Goal: Task Accomplishment & Management: Manage account settings

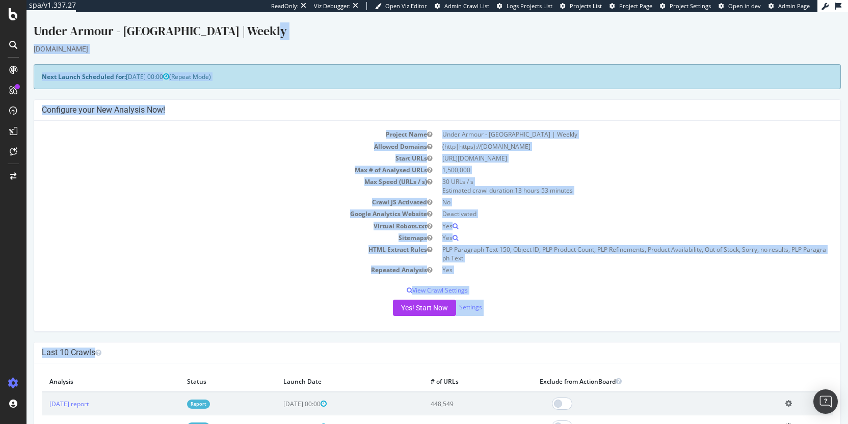
drag, startPoint x: 497, startPoint y: 41, endPoint x: 560, endPoint y: 356, distance: 321.7
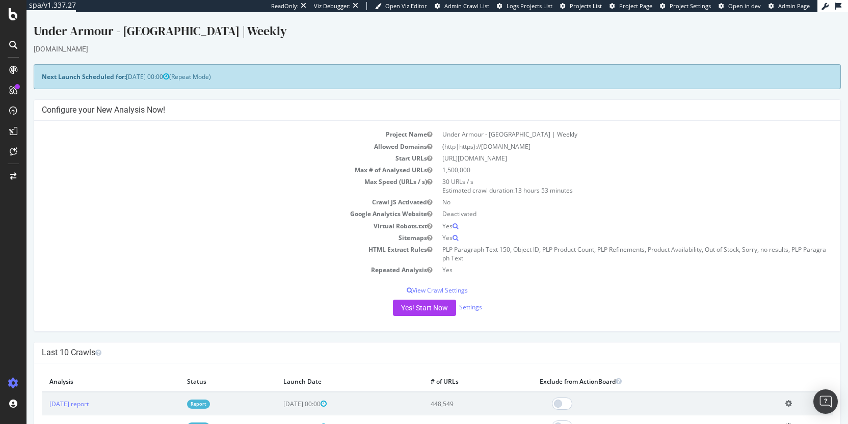
click at [537, 352] on h4 "Last 10 Crawls" at bounding box center [437, 352] width 791 height 10
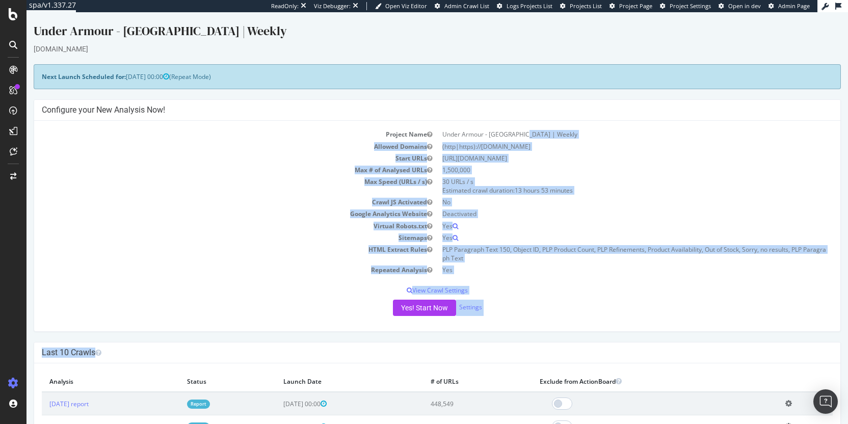
drag, startPoint x: 537, startPoint y: 351, endPoint x: 536, endPoint y: 133, distance: 218.5
click at [535, 110] on div "Configure your New Analysis Now! Project Name Under Armour - UK | Weekly Allowe…" at bounding box center [437, 215] width 807 height 232
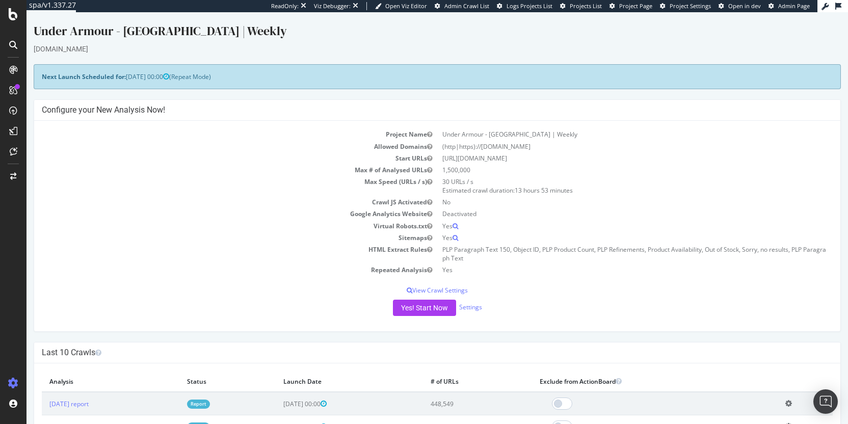
drag, startPoint x: 533, startPoint y: 56, endPoint x: 530, endPoint y: 111, distance: 55.6
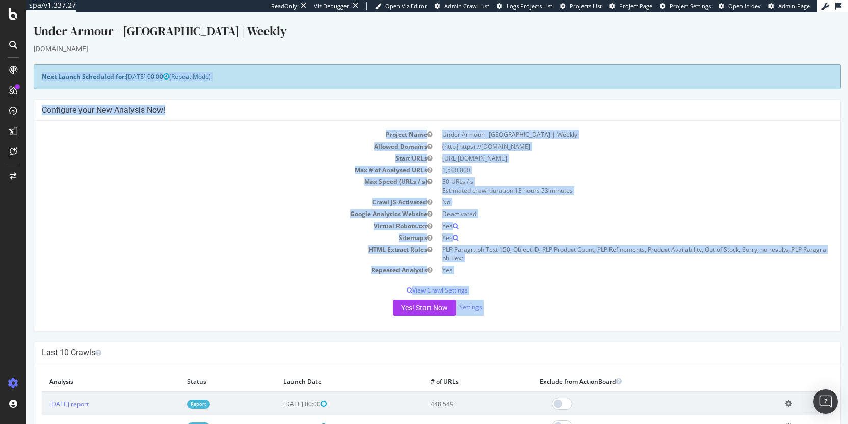
drag, startPoint x: 521, startPoint y: 70, endPoint x: 523, endPoint y: 347, distance: 277.6
click at [523, 347] on h4 "Last 10 Crawls" at bounding box center [437, 352] width 791 height 10
drag, startPoint x: 546, startPoint y: 353, endPoint x: 521, endPoint y: 56, distance: 298.0
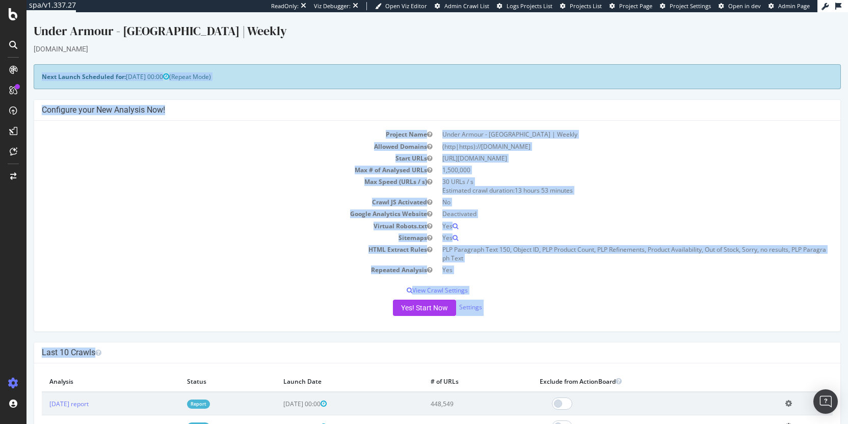
drag, startPoint x: 501, startPoint y: 56, endPoint x: 500, endPoint y: 368, distance: 312.8
click at [496, 349] on h4 "Last 10 Crawls" at bounding box center [437, 352] width 791 height 10
drag, startPoint x: 510, startPoint y: 348, endPoint x: 500, endPoint y: 60, distance: 288.5
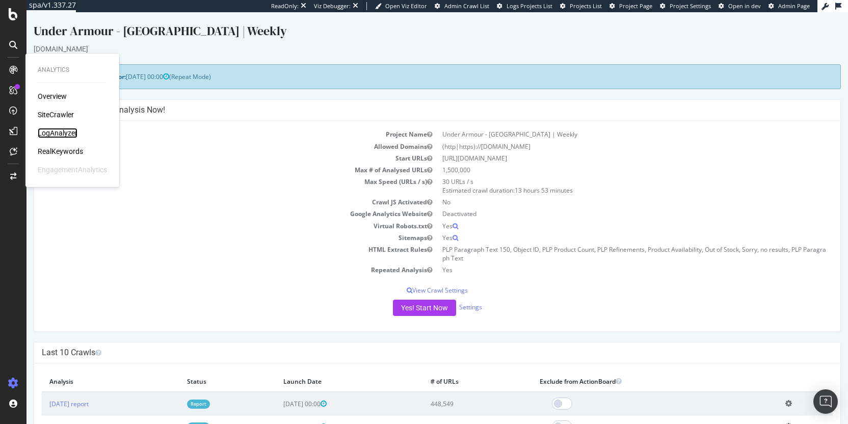
click at [63, 132] on div "LogAnalyzer" at bounding box center [58, 133] width 40 height 10
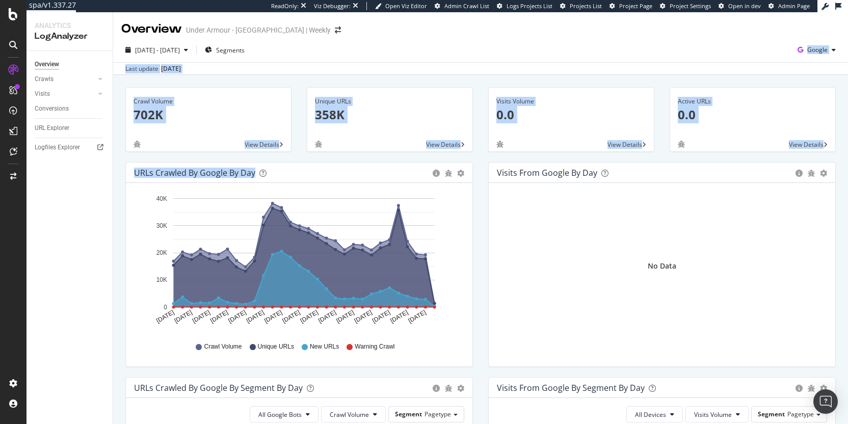
drag, startPoint x: 501, startPoint y: 58, endPoint x: 467, endPoint y: 194, distance: 140.4
click at [467, 194] on div "Overview Under Armour - UK | Weekly 2025 Aug. 17th - Sep. 15th Segments Google …" at bounding box center [480, 218] width 735 height 412
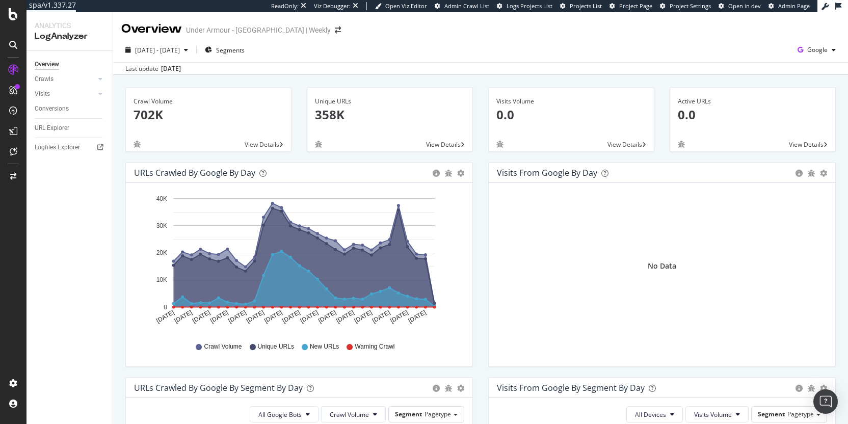
click at [467, 194] on div "Hold CMD (⌘) while clicking to filter the report. Aug 17 2025 Aug 19 2025 Aug 2…" at bounding box center [299, 274] width 346 height 183
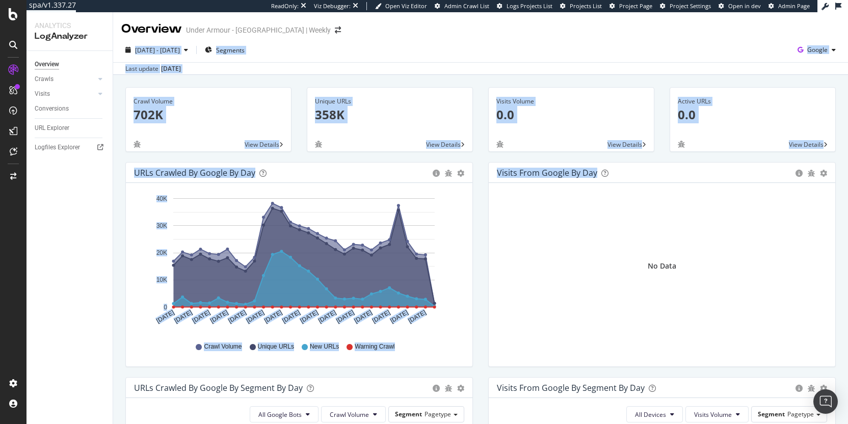
drag, startPoint x: 480, startPoint y: 198, endPoint x: 471, endPoint y: 37, distance: 161.3
click at [471, 37] on div "Overview Under Armour - UK | Weekly 2025 Aug. 17th - Sep. 15th Segments Google …" at bounding box center [480, 218] width 735 height 412
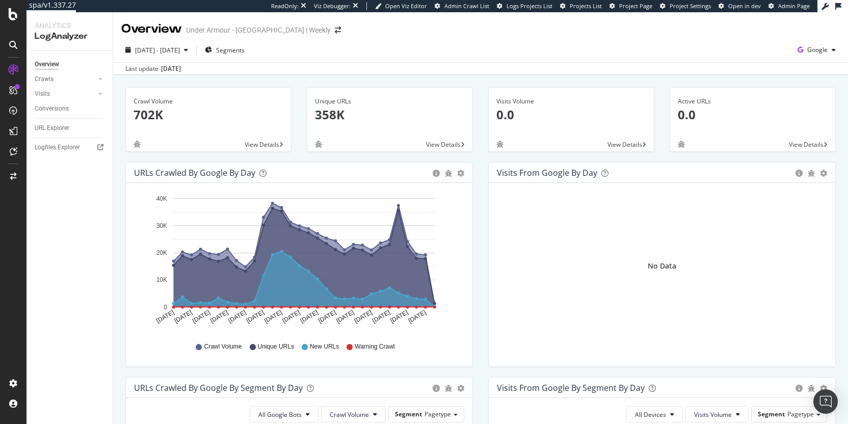
click at [471, 38] on div "2025 Aug. 17th - Sep. 15th Segments Google Last update Sep. 16, 2025" at bounding box center [480, 56] width 735 height 37
drag, startPoint x: 471, startPoint y: 37, endPoint x: 479, endPoint y: 184, distance: 147.0
click at [479, 183] on div "Overview Under Armour - UK | Weekly 2025 Aug. 17th - Sep. 15th Segments Google …" at bounding box center [480, 218] width 735 height 412
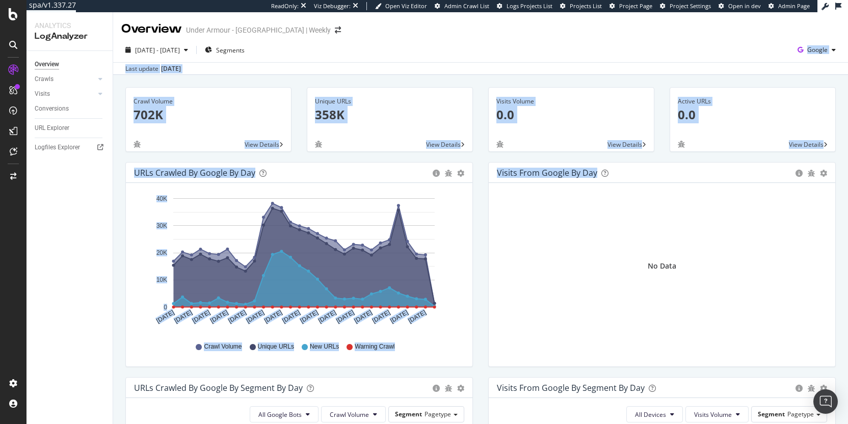
drag, startPoint x: 479, startPoint y: 184, endPoint x: 474, endPoint y: 52, distance: 131.5
click at [474, 52] on div "Overview Under Armour - UK | Weekly 2025 Aug. 17th - Sep. 15th Segments Google …" at bounding box center [480, 218] width 735 height 412
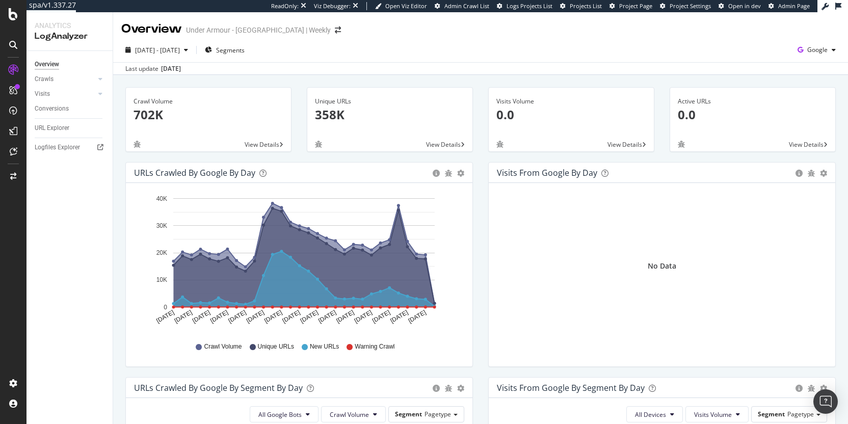
click at [474, 52] on div "2025 Aug. 17th - Sep. 15th Segments Google" at bounding box center [480, 52] width 735 height 20
click at [62, 149] on div "Logfiles Explorer" at bounding box center [57, 147] width 45 height 11
click at [245, 52] on span "Segments" at bounding box center [230, 50] width 29 height 9
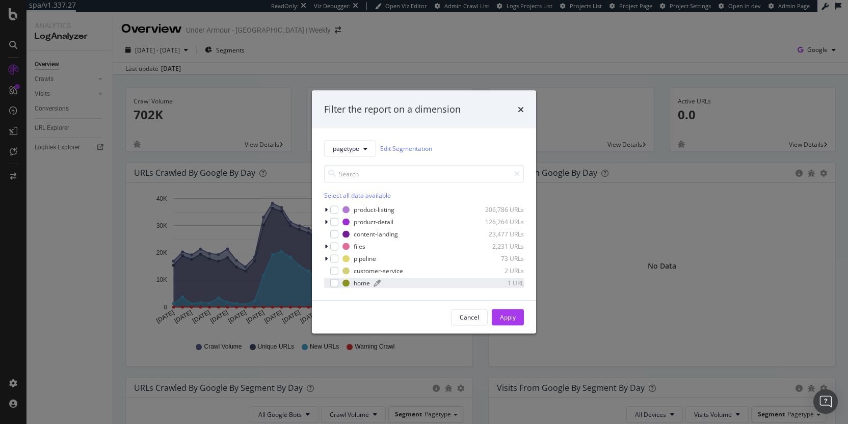
click at [346, 280] on div "modal" at bounding box center [345, 282] width 7 height 7
click at [503, 317] on div "Apply" at bounding box center [508, 317] width 16 height 9
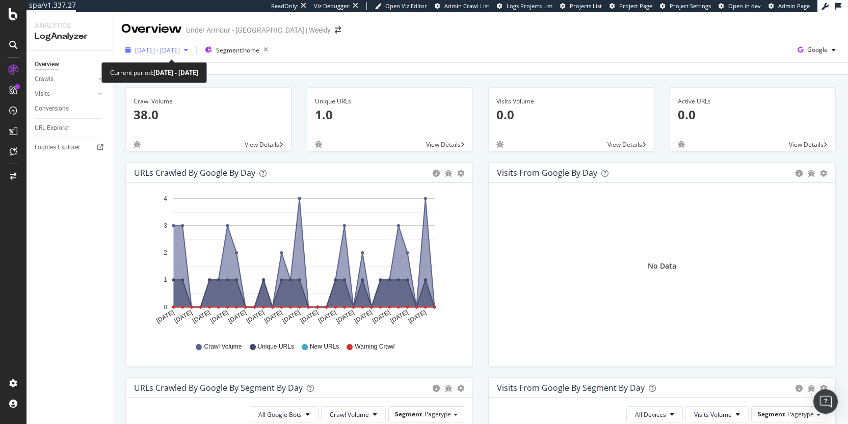
click at [180, 51] on span "2025 Aug. 17th - Sep. 15th" at bounding box center [157, 50] width 45 height 9
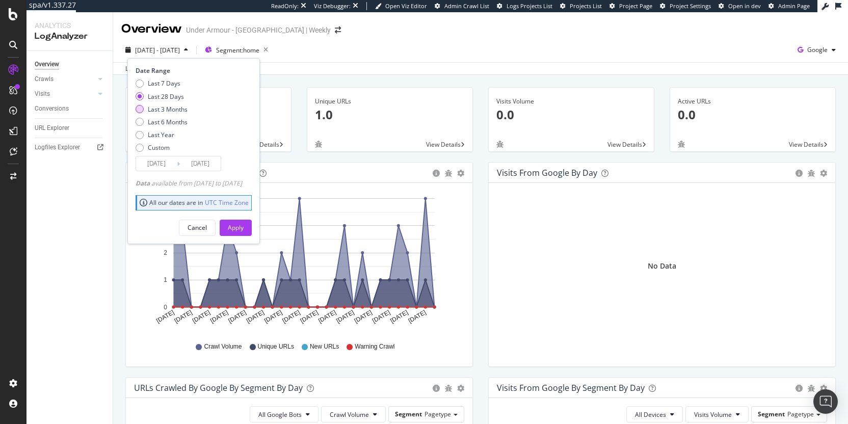
click at [159, 109] on div "Last 3 Months" at bounding box center [168, 109] width 40 height 9
click at [166, 126] on div "Last 6 Months" at bounding box center [168, 122] width 40 height 9
type input "2025/03/16"
click at [244, 224] on div "Apply" at bounding box center [236, 227] width 16 height 9
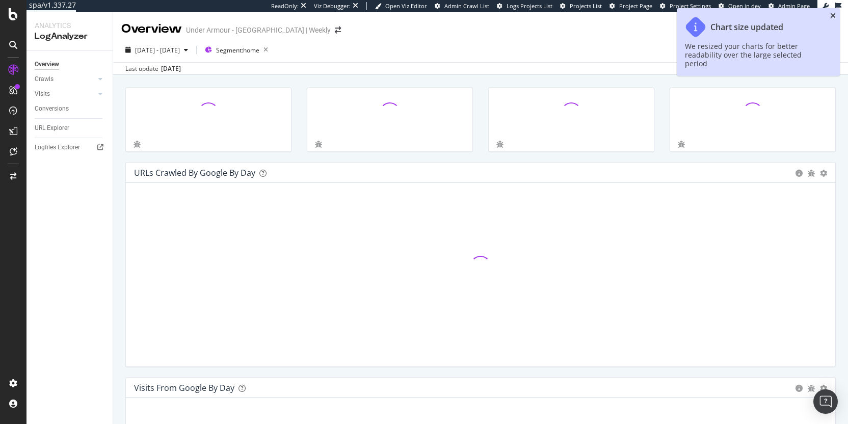
click at [832, 16] on icon "close toast" at bounding box center [833, 15] width 6 height 7
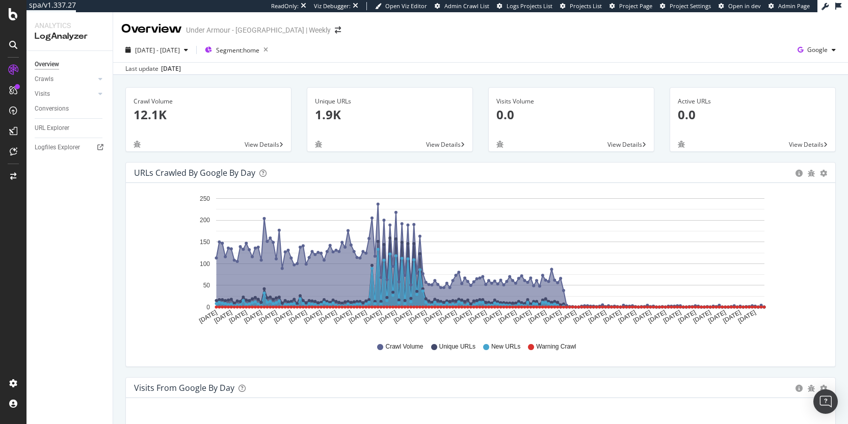
click at [214, 174] on div "URLs Crawled by Google by day" at bounding box center [194, 173] width 121 height 10
click at [185, 174] on div "URLs Crawled by Google by day" at bounding box center [194, 173] width 121 height 10
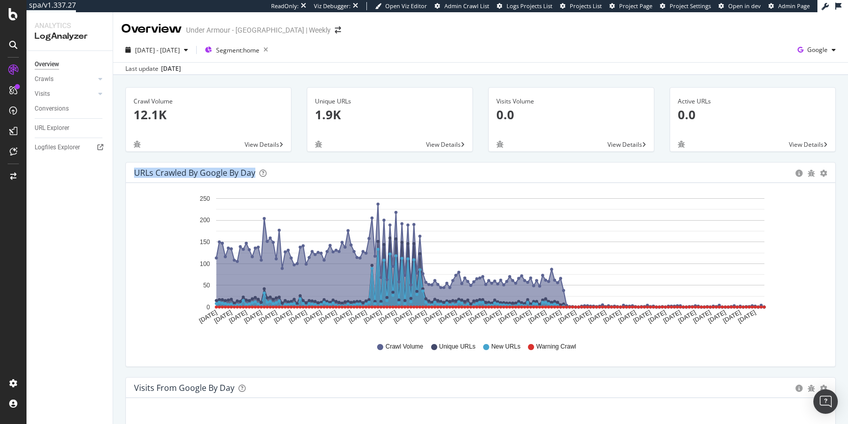
click at [185, 174] on div "URLs Crawled by Google by day" at bounding box center [194, 173] width 121 height 10
click at [174, 174] on div "URLs Crawled by Google by day" at bounding box center [194, 173] width 121 height 10
click at [171, 175] on div "URLs Crawled by Google by day" at bounding box center [194, 173] width 121 height 10
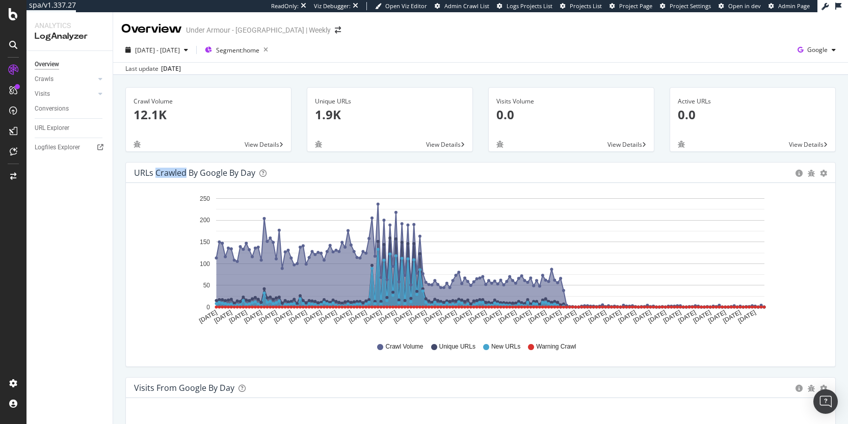
click at [171, 175] on div "URLs Crawled by Google by day" at bounding box center [194, 173] width 121 height 10
click at [180, 173] on div "URLs Crawled by Google by day" at bounding box center [194, 173] width 121 height 10
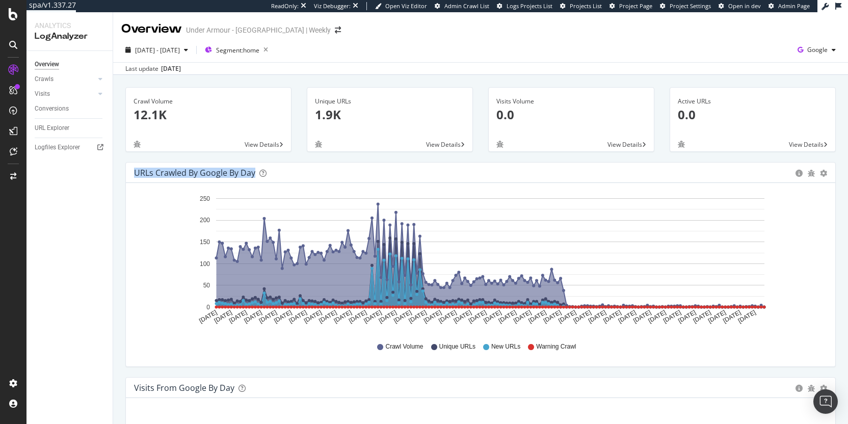
click at [179, 173] on div "URLs Crawled by Google by day" at bounding box center [194, 173] width 121 height 10
click at [181, 172] on div "URLs Crawled by Google by day" at bounding box center [194, 173] width 121 height 10
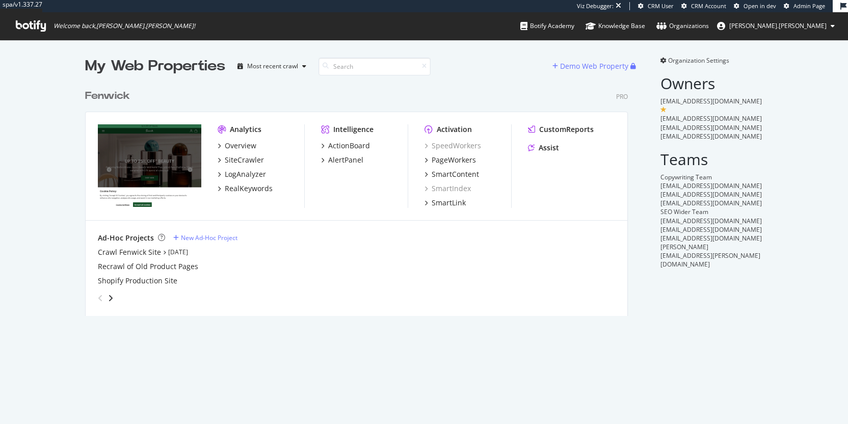
scroll to position [232, 543]
click at [244, 147] on div "Overview" at bounding box center [241, 146] width 32 height 10
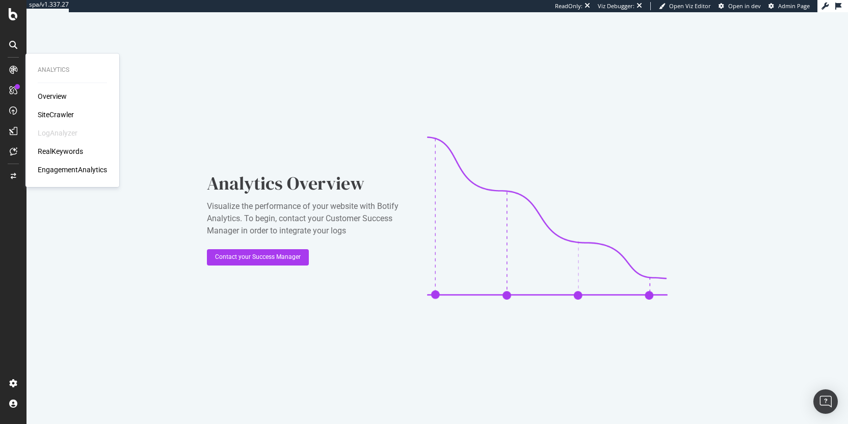
drag, startPoint x: 52, startPoint y: 114, endPoint x: 84, endPoint y: 109, distance: 32.4
click at [52, 114] on div "SiteCrawler" at bounding box center [56, 115] width 36 height 10
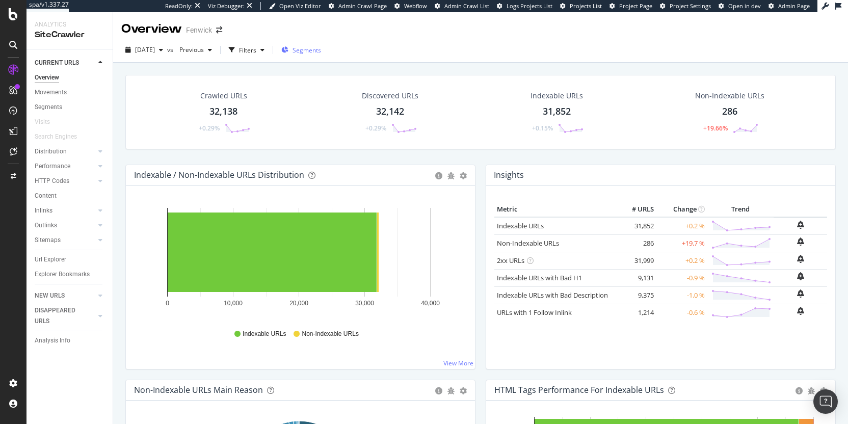
click at [321, 48] on span "Segments" at bounding box center [306, 50] width 29 height 9
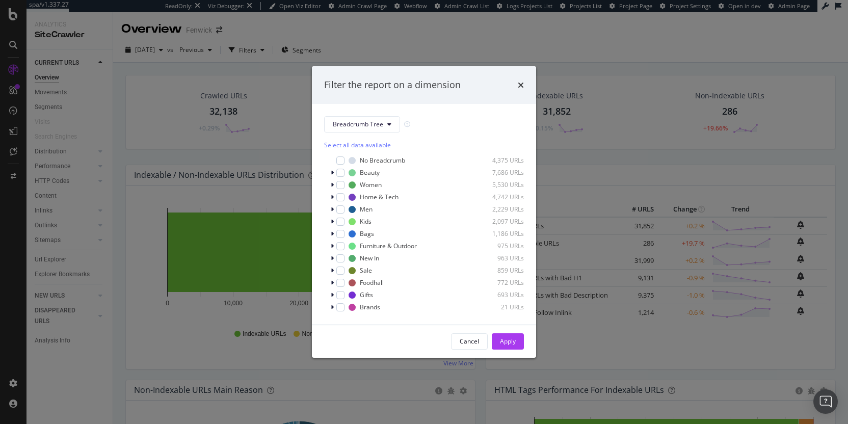
click at [385, 113] on div "Breadcrumb Tree Select all data available No Breadcrumb 4,375 URLs Beauty 7,686…" at bounding box center [424, 214] width 224 height 221
click at [385, 117] on button "Breadcrumb Tree" at bounding box center [362, 124] width 76 height 16
click at [384, 155] on div "pagetype" at bounding box center [365, 160] width 82 height 15
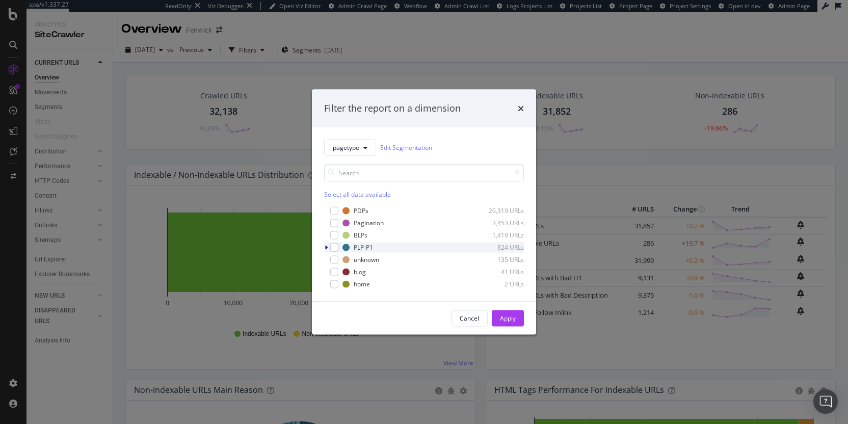
click at [327, 249] on icon "modal" at bounding box center [325, 247] width 3 height 6
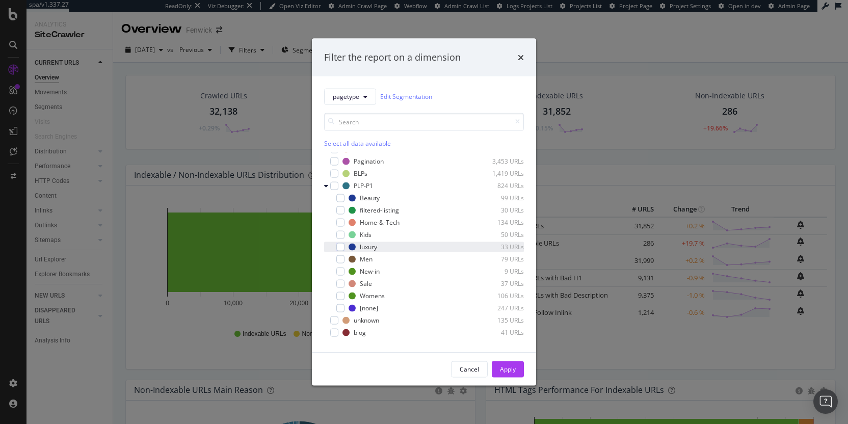
scroll to position [20, 0]
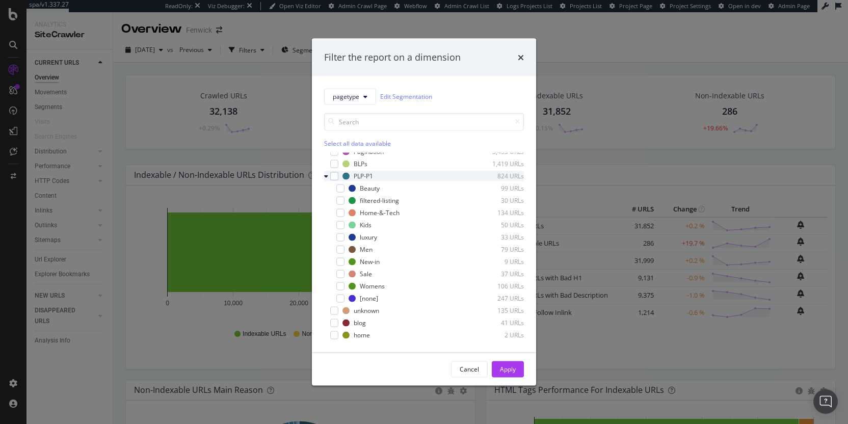
click at [324, 178] on icon "modal" at bounding box center [326, 176] width 4 height 6
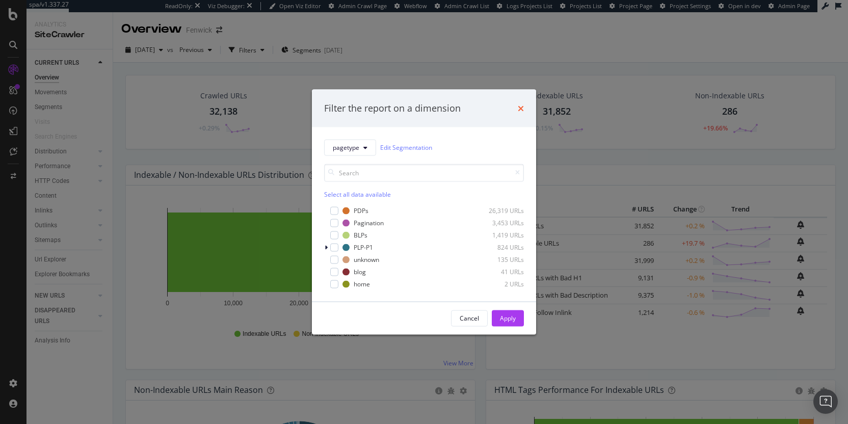
click at [520, 108] on icon "times" at bounding box center [521, 108] width 6 height 8
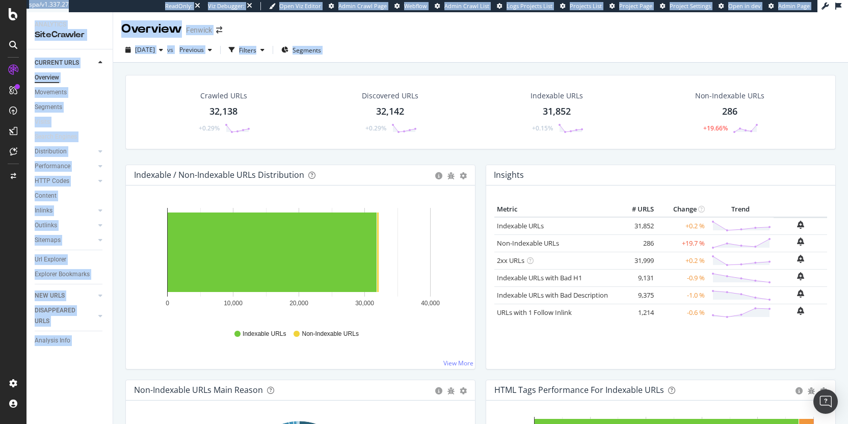
drag, startPoint x: 172, startPoint y: 89, endPoint x: 790, endPoint y: 146, distance: 620.5
click at [847, 138] on html "spa/v1.337.27 ReadOnly: Viz Debugger: Open Viz Editor Admin Crawl Page Webflow …" at bounding box center [424, 212] width 848 height 424
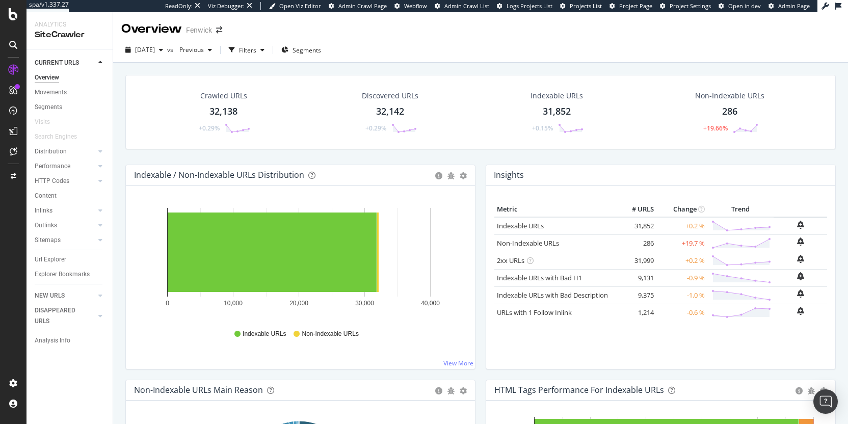
click at [798, 130] on div "Non-Indexable URLs 286 +19.66%" at bounding box center [729, 112] width 181 height 53
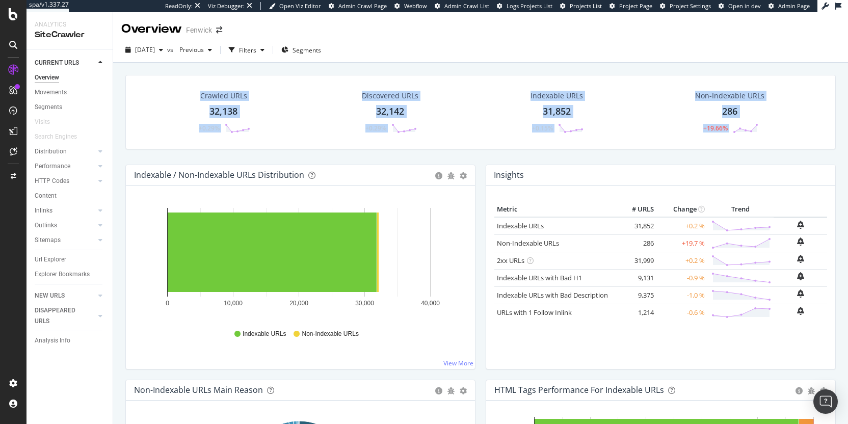
drag, startPoint x: 793, startPoint y: 136, endPoint x: 397, endPoint y: 53, distance: 403.9
click at [397, 53] on div "Overview Fenwick 2025 Sep. 14th vs Previous Filters Segments Crawled URLs 32,13…" at bounding box center [480, 218] width 735 height 412
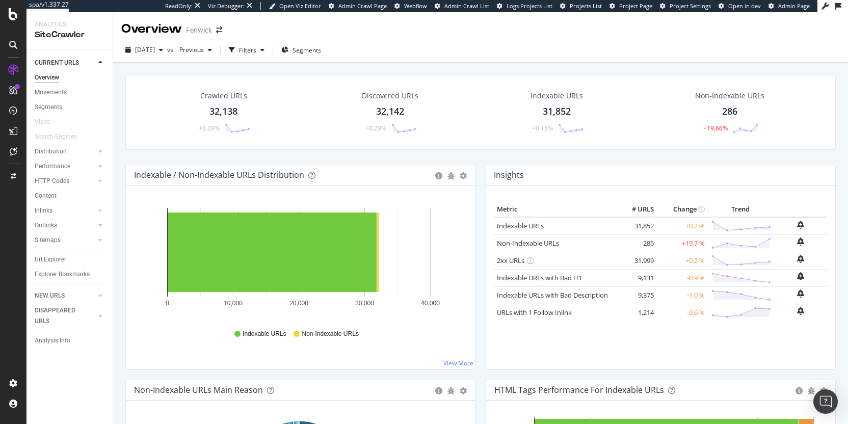
click at [398, 53] on div "2025 Sep. 14th vs Previous Filters Segments" at bounding box center [480, 52] width 735 height 20
click at [49, 263] on div "Url Explorer" at bounding box center [51, 259] width 32 height 11
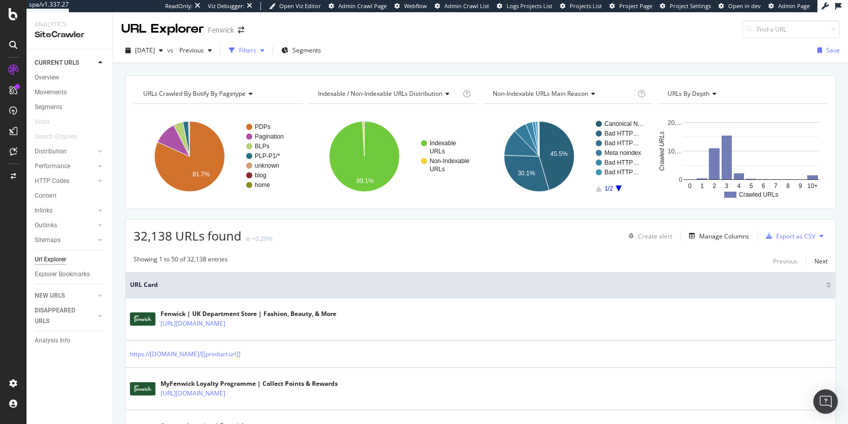
click at [256, 50] on div "Filters" at bounding box center [247, 50] width 17 height 9
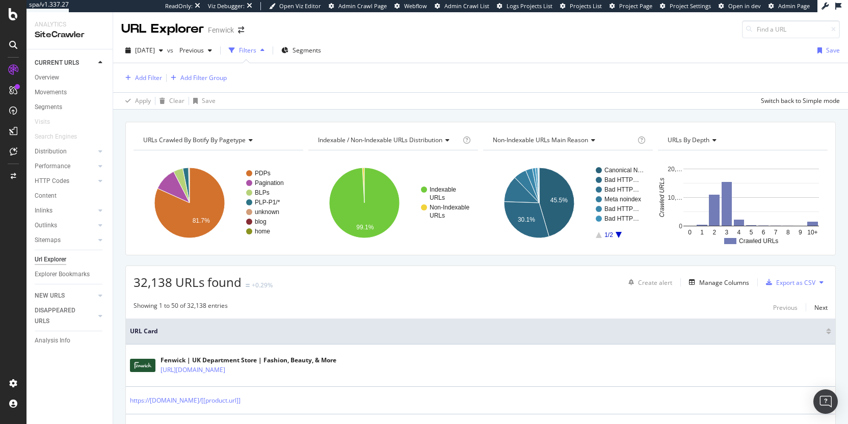
click at [783, 44] on div "2025 Sep. 14th vs Previous Filters Segments Save" at bounding box center [480, 52] width 735 height 20
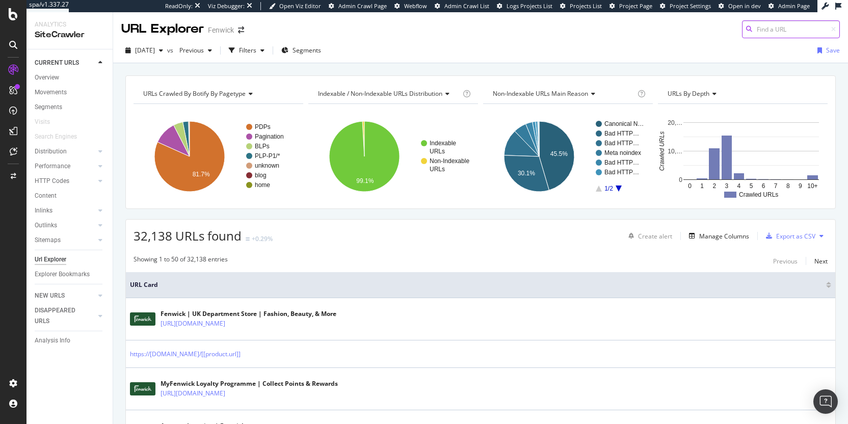
click at [782, 32] on input at bounding box center [791, 29] width 98 height 18
type input "y"
drag, startPoint x: 604, startPoint y: 77, endPoint x: 388, endPoint y: 68, distance: 216.2
click at [604, 75] on div "URLs Crawled By Botify By pagetype Chart (by Value) Table Expand Export as CSV …" at bounding box center [480, 141] width 710 height 133
click at [256, 52] on div "Filters" at bounding box center [247, 50] width 17 height 9
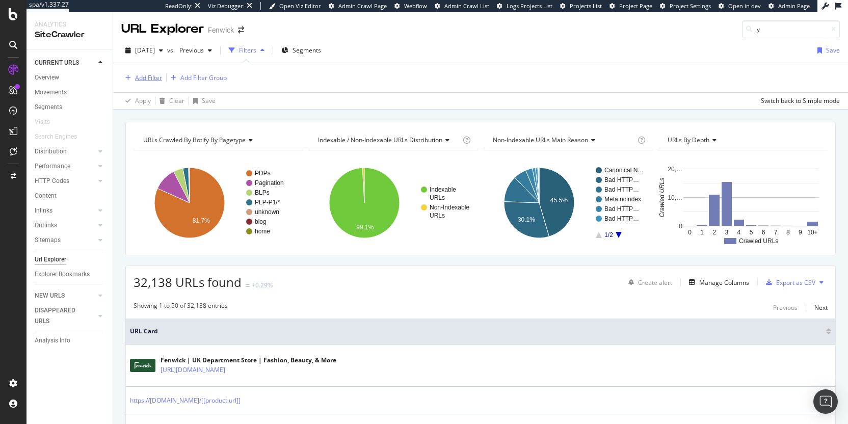
click at [148, 75] on div "Add Filter" at bounding box center [148, 77] width 27 height 9
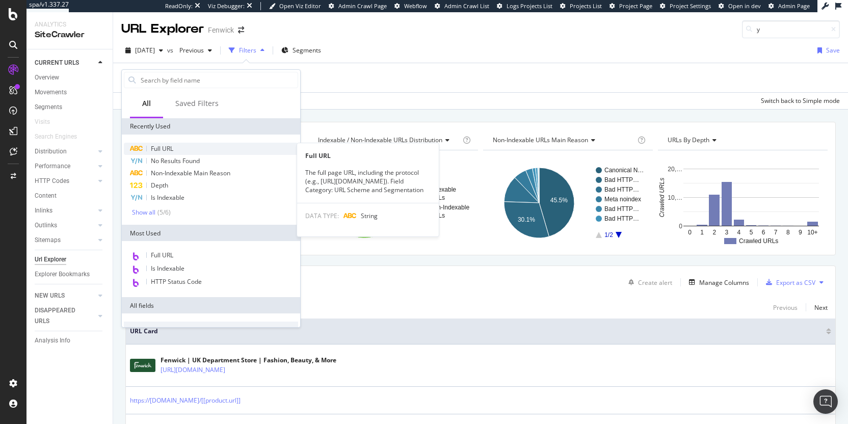
click at [172, 148] on span "Full URL" at bounding box center [162, 148] width 22 height 9
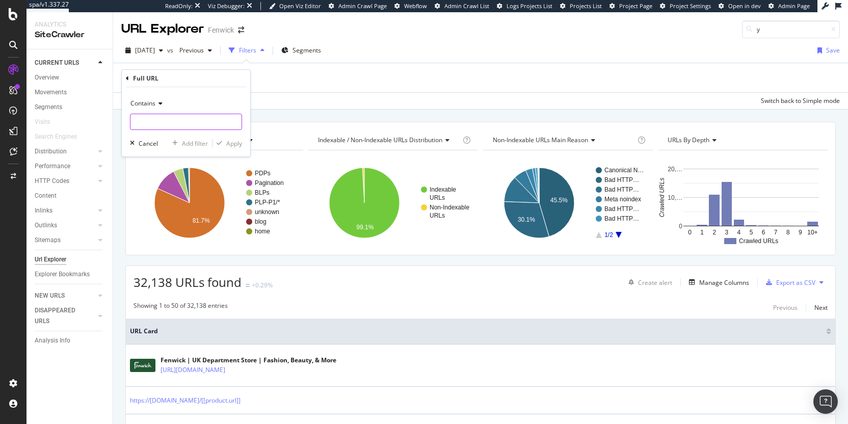
click at [171, 128] on input "text" at bounding box center [185, 122] width 111 height 16
type input "fallback"
drag, startPoint x: 231, startPoint y: 147, endPoint x: 357, endPoint y: 125, distance: 128.3
click at [231, 147] on div "Apply" at bounding box center [227, 143] width 30 height 9
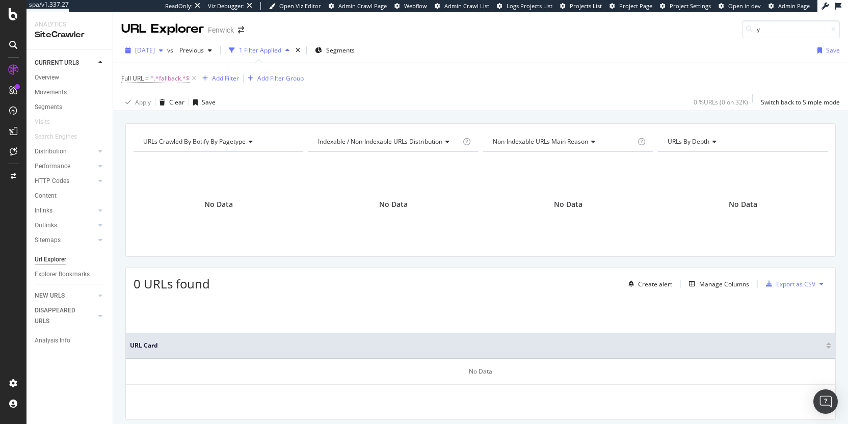
click at [155, 46] on span "2025 Sep. 14th" at bounding box center [145, 50] width 20 height 9
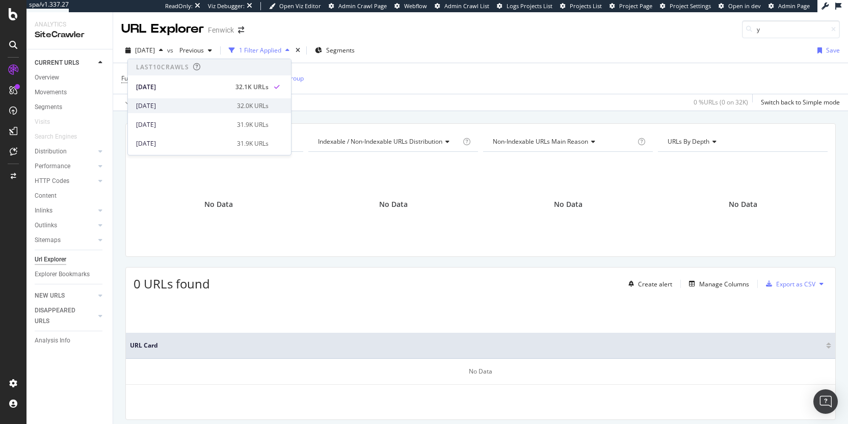
click at [170, 101] on div "2025 Sep. 7th" at bounding box center [183, 105] width 95 height 9
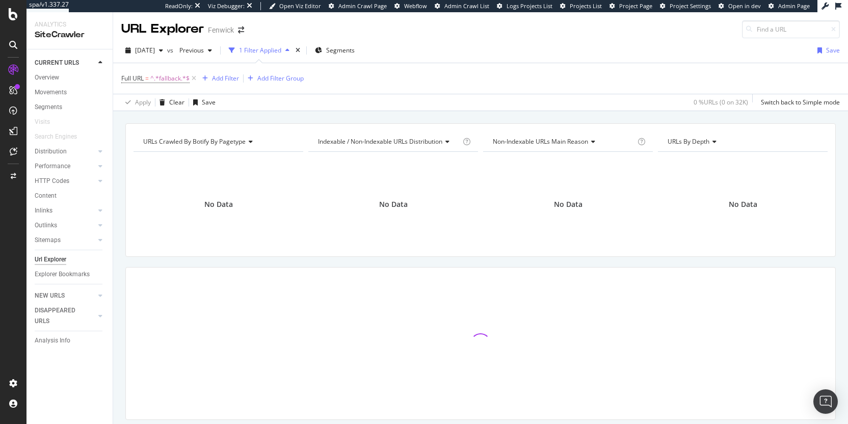
click at [155, 53] on span "2025 Sep. 7th" at bounding box center [145, 50] width 20 height 9
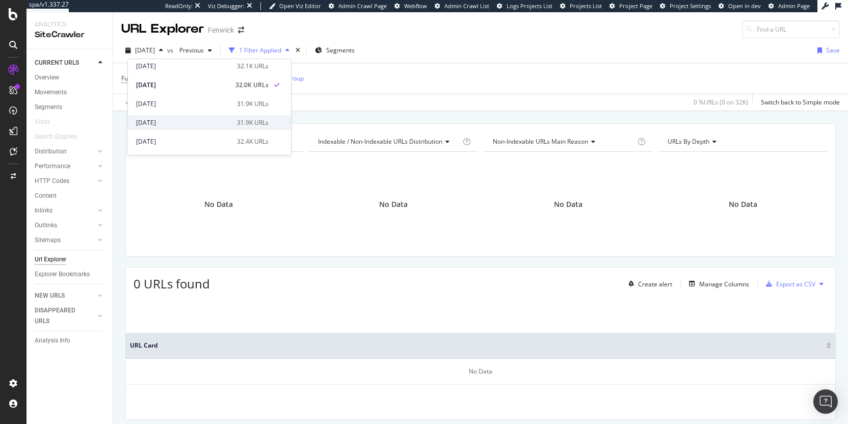
scroll to position [31, 0]
click at [172, 127] on div "2025 Aug. 17th" at bounding box center [183, 131] width 95 height 9
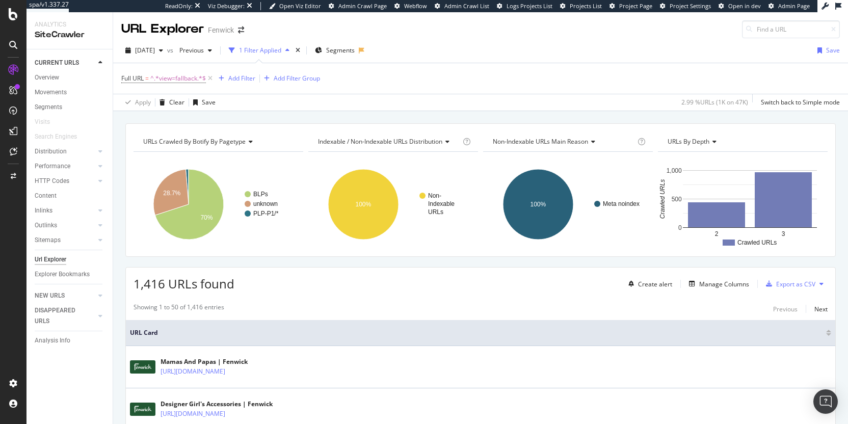
scroll to position [228, 0]
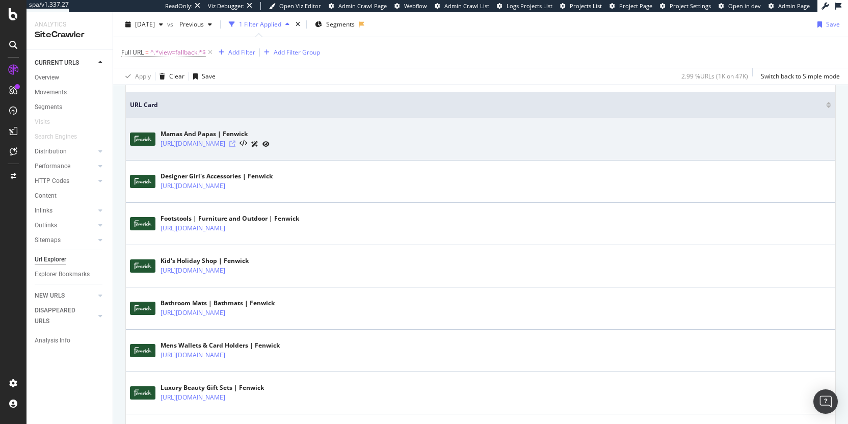
click at [235, 143] on icon at bounding box center [232, 144] width 6 height 6
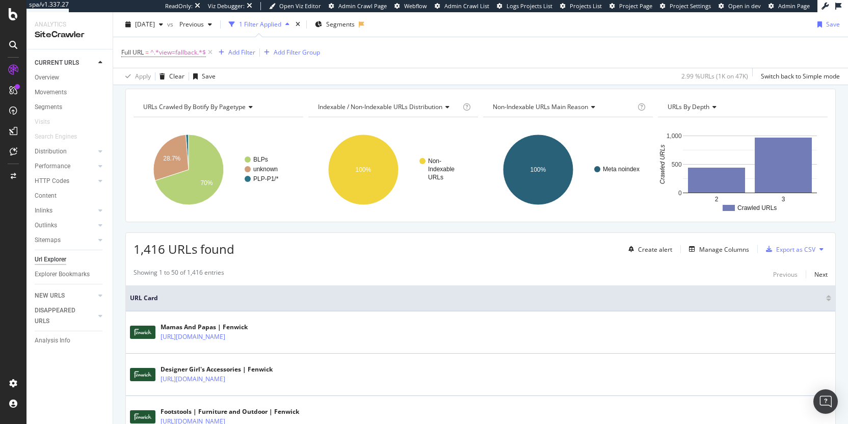
scroll to position [0, 0]
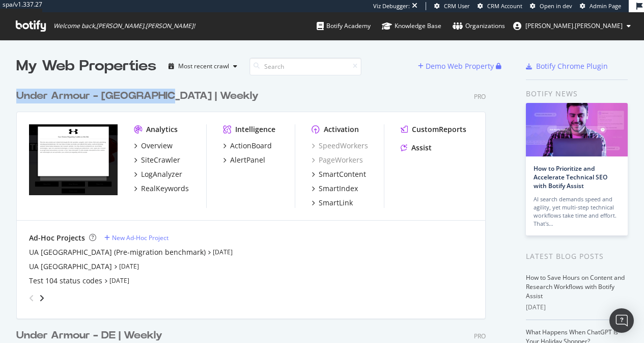
drag, startPoint x: 205, startPoint y: 93, endPoint x: -28, endPoint y: 79, distance: 233.7
click at [0, 79] on html "spa/v1.337.27 Viz Debugger: CRM User CRM Account Open in dev Admin Page Welcome…" at bounding box center [322, 171] width 644 height 343
click at [250, 91] on div "Under Armour - [GEOGRAPHIC_DATA] | Weekly Pro" at bounding box center [251, 96] width 470 height 15
click at [134, 96] on div "Under Armour - [GEOGRAPHIC_DATA] | Weekly" at bounding box center [137, 96] width 242 height 15
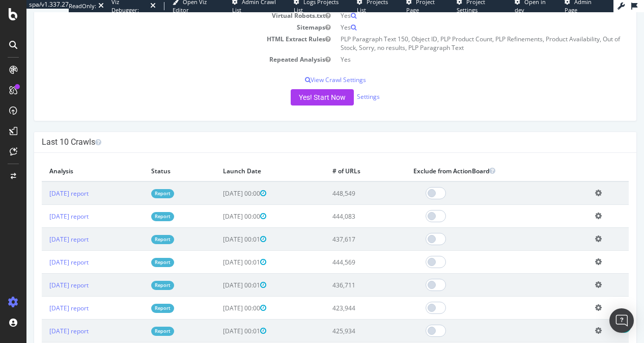
scroll to position [221, 0]
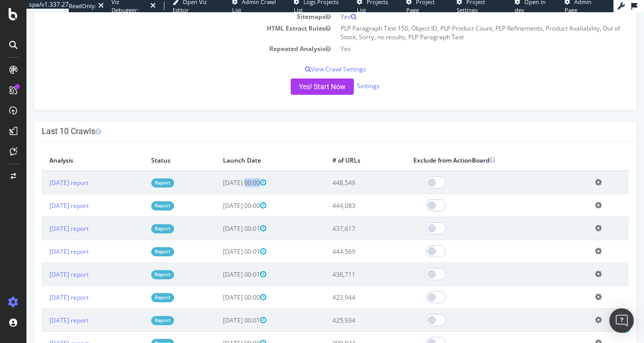
drag, startPoint x: 247, startPoint y: 180, endPoint x: 335, endPoint y: 179, distance: 88.1
click at [325, 179] on td "[DATE] 00:00" at bounding box center [270, 182] width 110 height 23
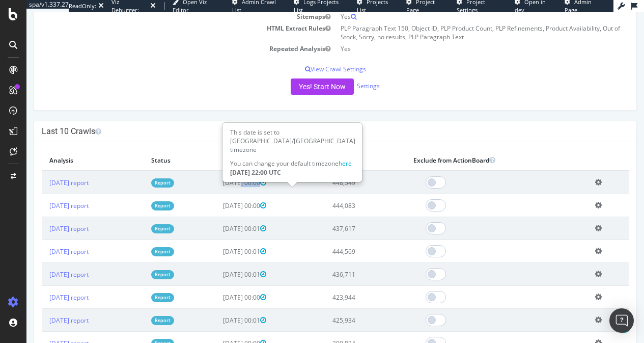
click at [266, 186] on span "[DATE] 00:00" at bounding box center [244, 182] width 43 height 9
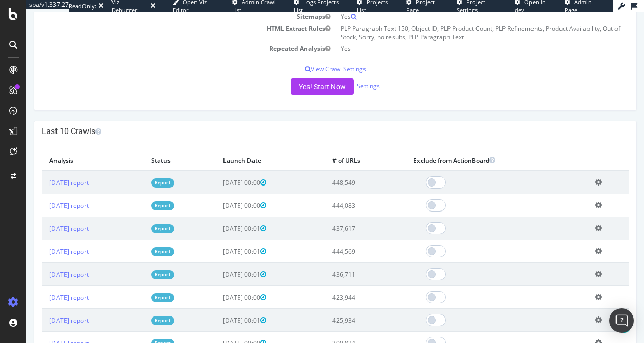
click at [266, 186] on span "[DATE] 00:00" at bounding box center [244, 182] width 43 height 9
click at [266, 185] on span "[DATE] 00:00" at bounding box center [244, 182] width 43 height 9
click at [420, 135] on h4 "Last 10 Crawls" at bounding box center [335, 131] width 587 height 10
click at [262, 206] on span "[DATE] 00:00" at bounding box center [244, 205] width 43 height 9
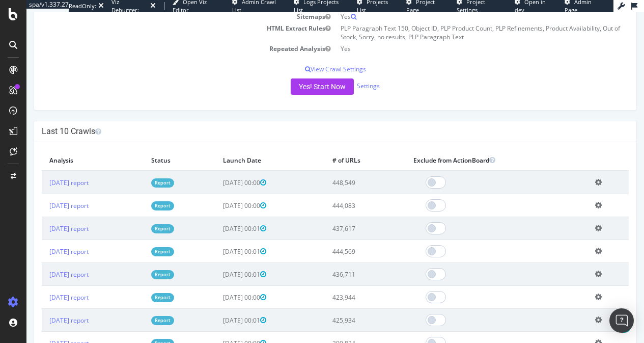
click at [262, 206] on span "[DATE] 00:00" at bounding box center [244, 205] width 43 height 9
drag, startPoint x: 262, startPoint y: 206, endPoint x: 255, endPoint y: 207, distance: 6.7
click at [262, 206] on span "[DATE] 00:00" at bounding box center [244, 205] width 43 height 9
click at [254, 207] on span "[DATE] 00:00" at bounding box center [244, 205] width 43 height 9
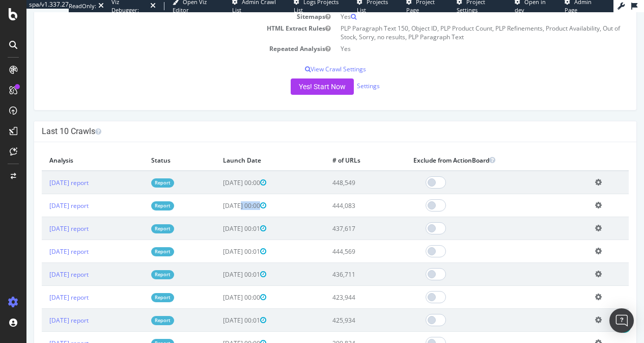
click at [254, 207] on span "[DATE] 00:00" at bounding box center [244, 205] width 43 height 9
click at [260, 207] on span "[DATE] 00:00" at bounding box center [244, 205] width 43 height 9
click at [250, 207] on span "[DATE] 00:00" at bounding box center [244, 205] width 43 height 9
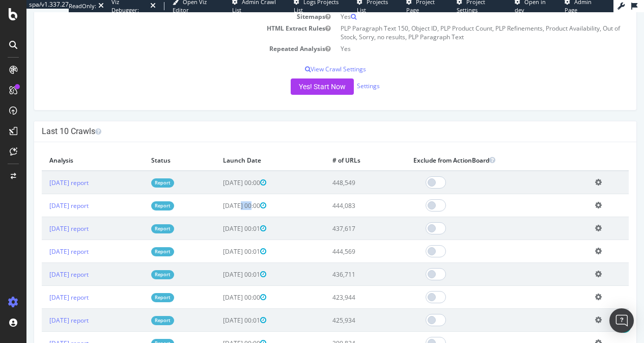
click at [250, 207] on span "[DATE] 00:00" at bounding box center [244, 205] width 43 height 9
click at [398, 132] on h4 "Last 10 Crawls" at bounding box center [335, 131] width 587 height 10
click at [89, 180] on link "[DATE] report" at bounding box center [68, 182] width 39 height 9
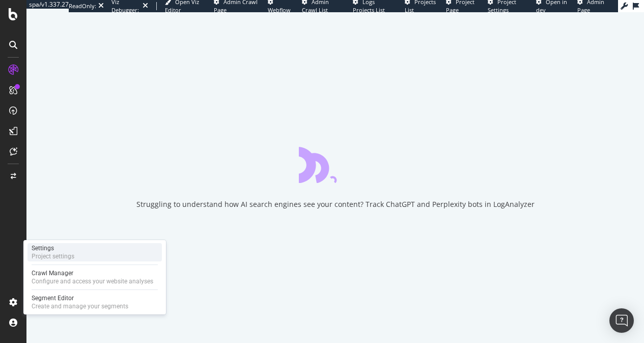
click at [57, 255] on div "Project settings" at bounding box center [53, 256] width 43 height 8
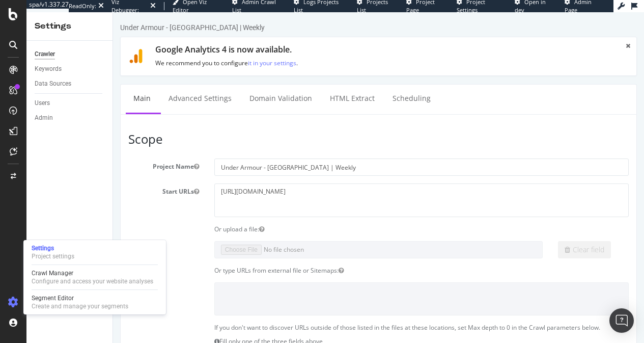
click at [181, 144] on h3 "Scope" at bounding box center [378, 138] width 501 height 13
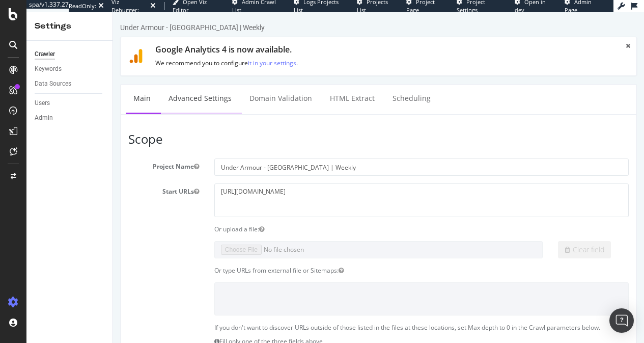
click at [201, 102] on link "Advanced Settings" at bounding box center [200, 99] width 78 height 28
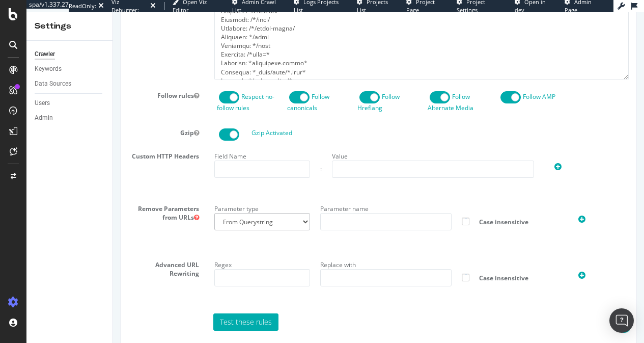
scroll to position [941, 0]
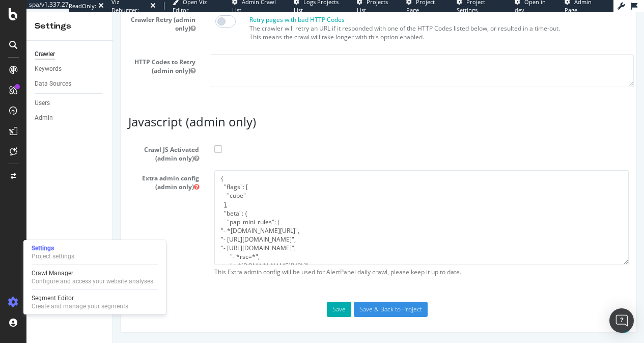
click at [13, 305] on icon at bounding box center [13, 302] width 10 height 10
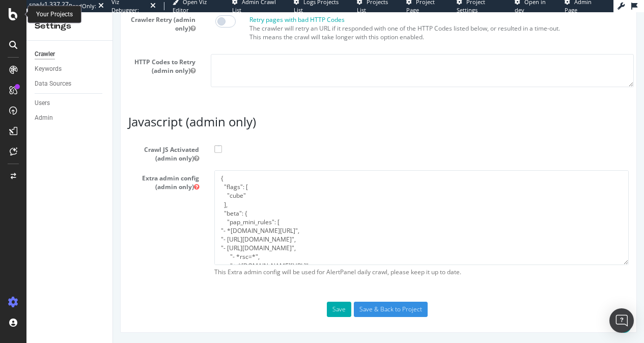
click at [10, 9] on icon at bounding box center [13, 14] width 9 height 12
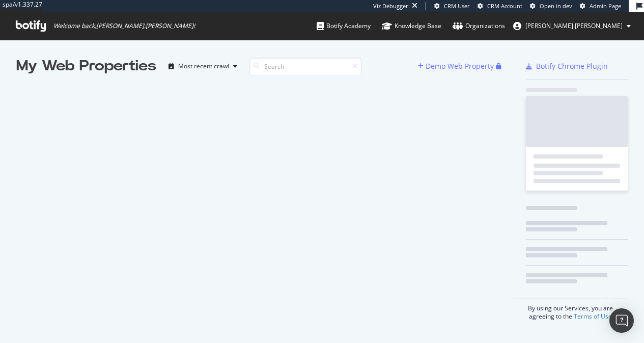
scroll to position [335, 629]
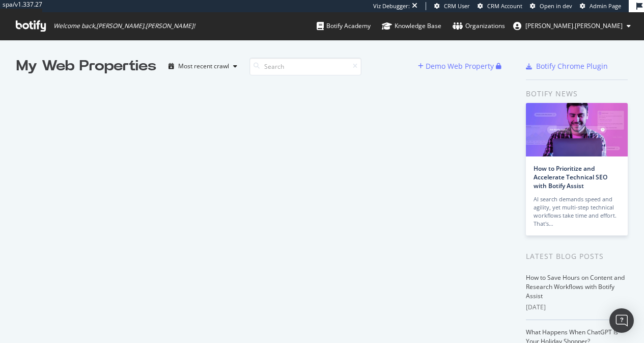
click at [36, 29] on icon at bounding box center [31, 25] width 30 height 11
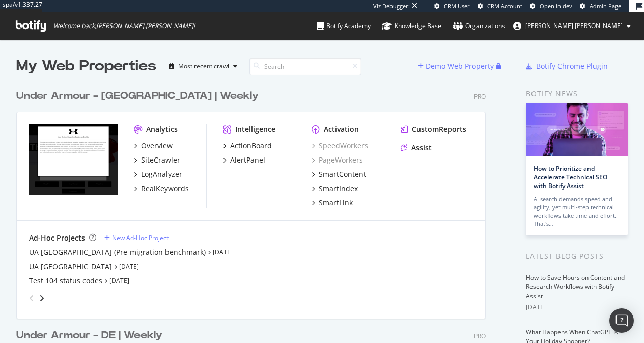
click at [116, 91] on div "Under Armour - [GEOGRAPHIC_DATA] | Weekly" at bounding box center [137, 96] width 242 height 15
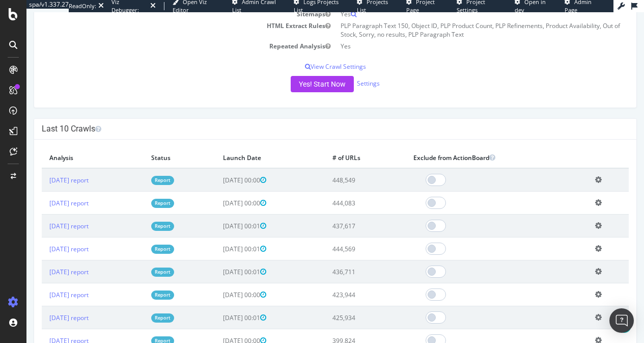
scroll to position [286, 0]
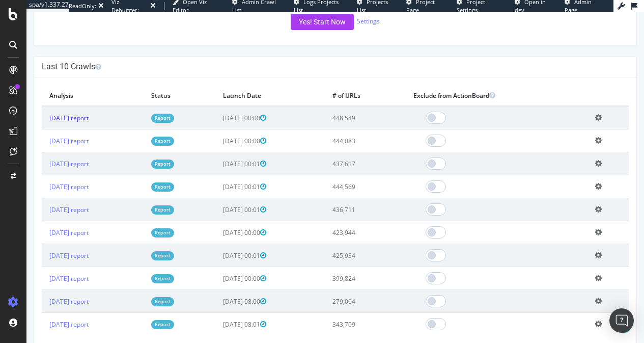
click at [89, 114] on link "[DATE] report" at bounding box center [68, 118] width 39 height 9
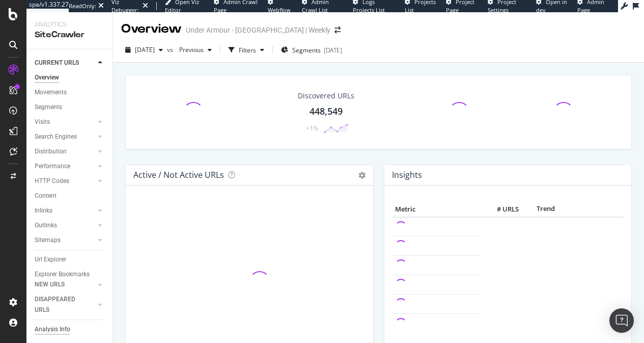
click at [61, 329] on div "Analysis Info" at bounding box center [53, 329] width 36 height 11
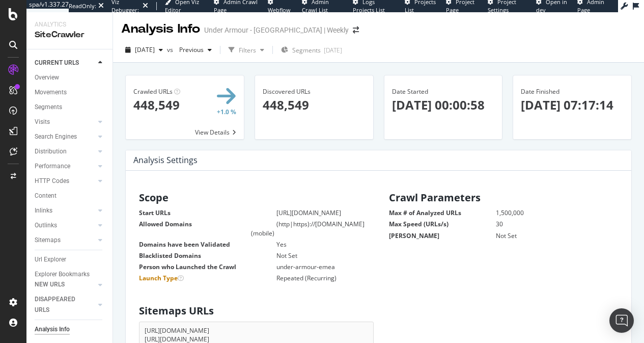
drag, startPoint x: 283, startPoint y: 200, endPoint x: 457, endPoint y: 324, distance: 214.0
click at [457, 324] on div "Sitemaps URLs [URL][DOMAIN_NAME] [URL][DOMAIN_NAME]" at bounding box center [379, 326] width 500 height 53
drag, startPoint x: 303, startPoint y: 191, endPoint x: 248, endPoint y: 179, distance: 56.3
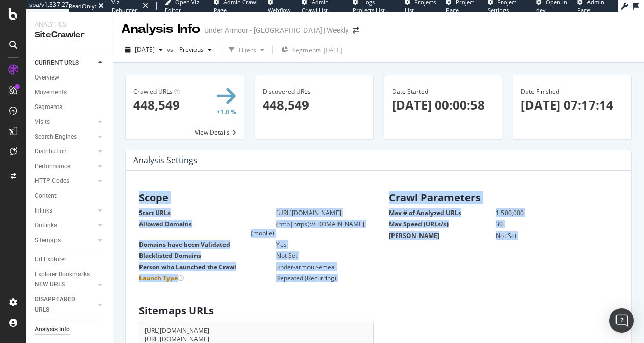
drag, startPoint x: 243, startPoint y: 182, endPoint x: 465, endPoint y: 304, distance: 253.1
drag, startPoint x: 415, startPoint y: 254, endPoint x: 274, endPoint y: 174, distance: 162.2
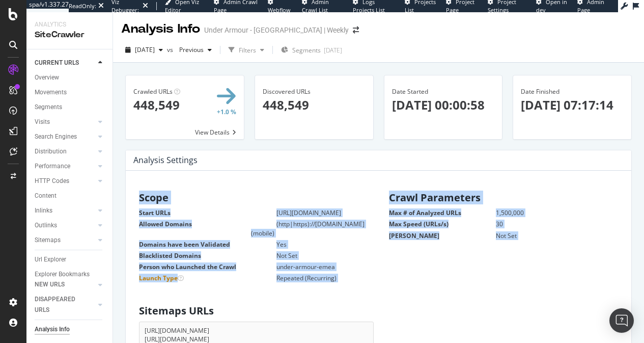
drag, startPoint x: 274, startPoint y: 175, endPoint x: 426, endPoint y: 306, distance: 200.5
drag, startPoint x: 448, startPoint y: 309, endPoint x: 255, endPoint y: 168, distance: 238.8
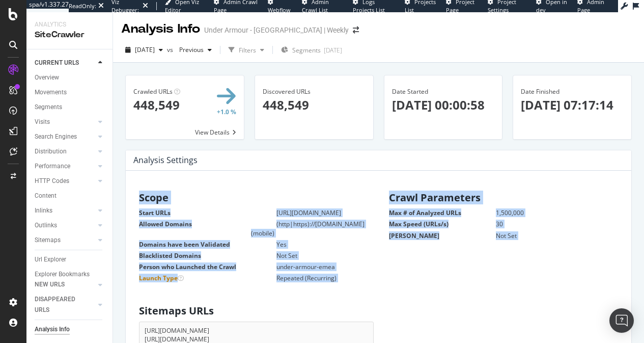
click at [255, 168] on div "Analysis Settings × Close Chart - API Requests List Area Type Request Response …" at bounding box center [379, 160] width 506 height 20
drag, startPoint x: 403, startPoint y: 276, endPoint x: 468, endPoint y: 301, distance: 69.8
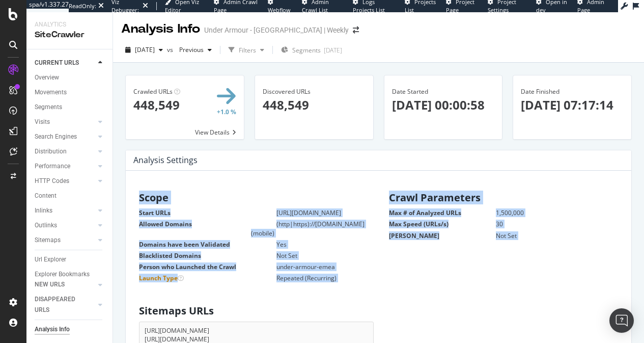
drag, startPoint x: 464, startPoint y: 290, endPoint x: 266, endPoint y: 180, distance: 225.8
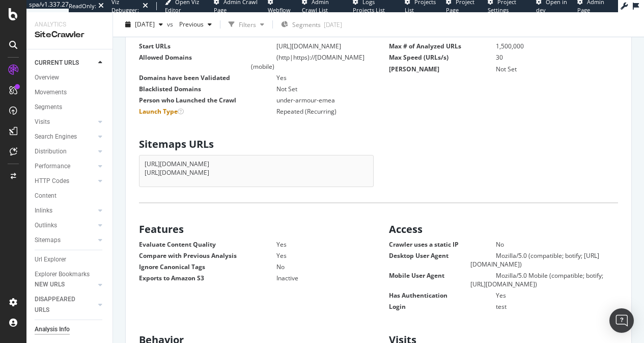
scroll to position [173, 0]
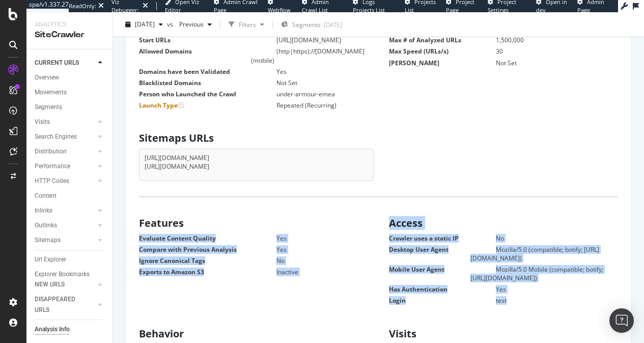
drag, startPoint x: 279, startPoint y: 244, endPoint x: 521, endPoint y: 308, distance: 251.0
click at [521, 308] on div "Features Evaluate Content Quality Yes Compare with Previous Analysis Yes Ignore…" at bounding box center [379, 259] width 500 height 95
click at [493, 282] on dd "Mozilla/5.0 Mobile (compatible; botify; [URL][DOMAIN_NAME])" at bounding box center [545, 273] width 148 height 17
drag, startPoint x: 453, startPoint y: 274, endPoint x: 334, endPoint y: 221, distance: 130.0
click at [334, 221] on div "Features Evaluate Content Quality Yes Compare with Previous Analysis Yes Ignore…" at bounding box center [379, 259] width 500 height 95
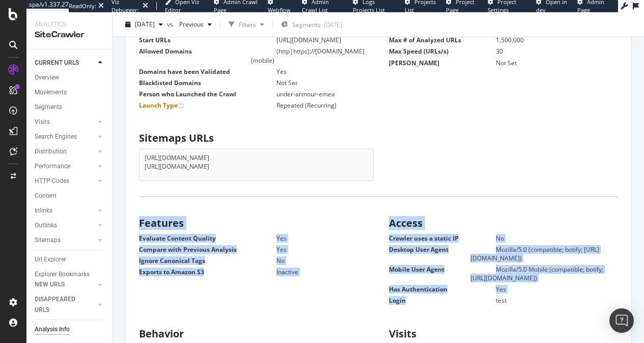
click at [334, 221] on div "Features Evaluate Content Quality Yes Compare with Previous Analysis Yes Ignore…" at bounding box center [254, 245] width 250 height 67
drag, startPoint x: 332, startPoint y: 223, endPoint x: 562, endPoint y: 301, distance: 243.7
click at [563, 302] on div "Features Evaluate Content Quality Yes Compare with Previous Analysis Yes Ignore…" at bounding box center [379, 259] width 500 height 95
click at [562, 293] on dd "Yes" at bounding box center [545, 289] width 148 height 9
drag, startPoint x: 530, startPoint y: 315, endPoint x: 354, endPoint y: 217, distance: 201.8
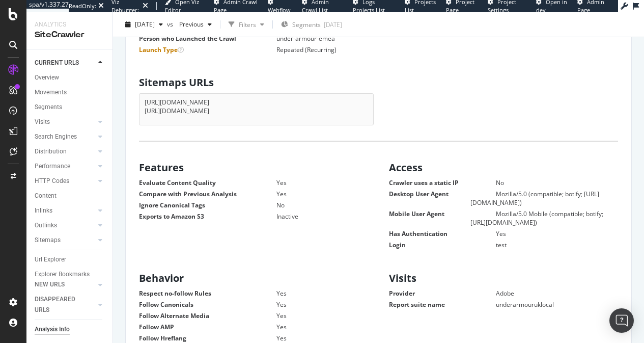
scroll to position [269, 0]
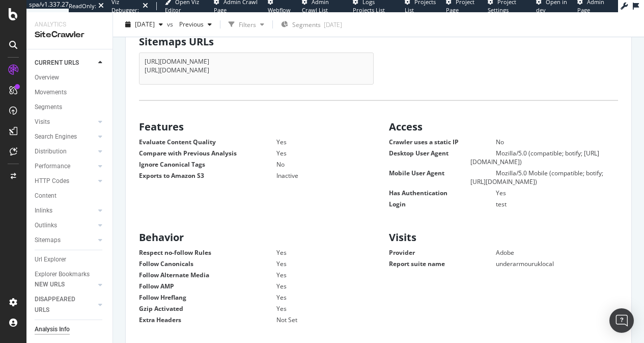
drag, startPoint x: 215, startPoint y: 229, endPoint x: 480, endPoint y: 311, distance: 277.2
click at [480, 311] on div "Behavior Respect no-follow Rules Yes Follow Canonicals Yes Follow Alternate Med…" at bounding box center [379, 277] width 500 height 100
drag, startPoint x: 491, startPoint y: 309, endPoint x: 183, endPoint y: 212, distance: 322.6
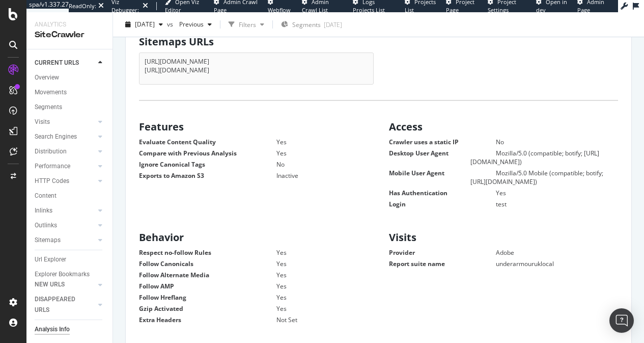
click at [183, 211] on div "Features Evaluate Content Quality Yes Compare with Previous Analysis Yes Ignore…" at bounding box center [379, 163] width 500 height 95
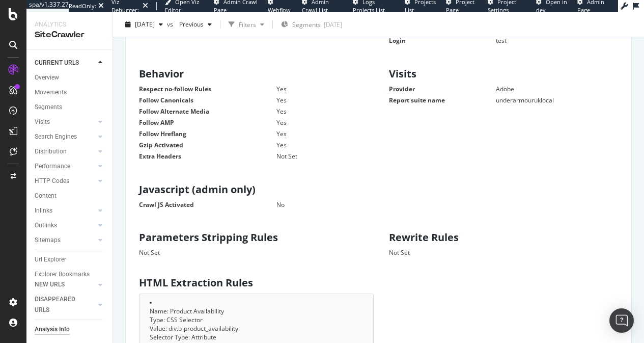
scroll to position [432, 0]
drag, startPoint x: 229, startPoint y: 123, endPoint x: 408, endPoint y: 217, distance: 202.1
click at [408, 217] on div "Scope Start URLs [URL][DOMAIN_NAME] Allowed Domains (http|https)://[DOMAIN_NAME…" at bounding box center [379, 193] width 490 height 878
click at [408, 211] on div "Javascript (admin only) Crawl JS Activated No" at bounding box center [379, 195] width 500 height 33
drag, startPoint x: 408, startPoint y: 217, endPoint x: 137, endPoint y: 210, distance: 271.1
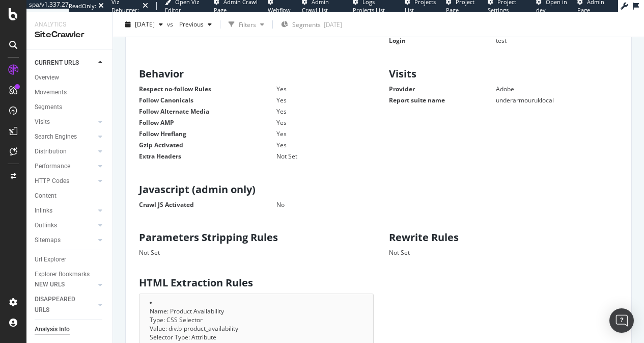
click at [137, 210] on div "Javascript (admin only) Crawl JS Activated No" at bounding box center [379, 195] width 500 height 33
click at [137, 210] on div "Javascript (admin only) Crawl JS Activated No" at bounding box center [254, 195] width 250 height 33
click at [177, 209] on dt "Crawl JS Activated" at bounding box center [208, 204] width 138 height 9
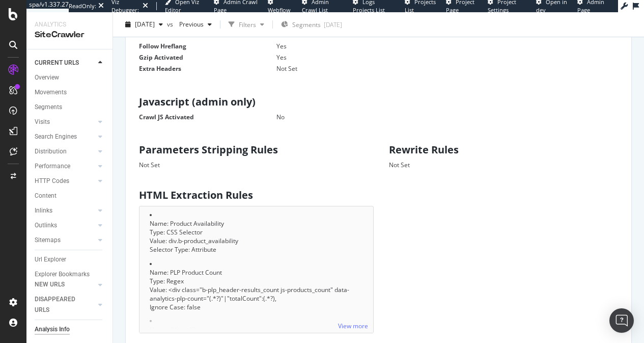
scroll to position [536, 0]
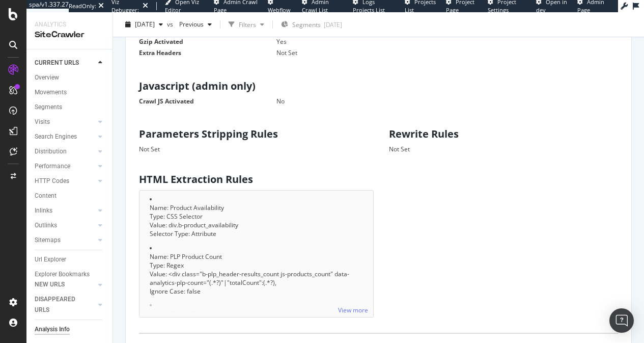
click at [446, 220] on div "HTML Extraction Rules View more Name: Product Availability Type: CSS Selector V…" at bounding box center [379, 243] width 500 height 149
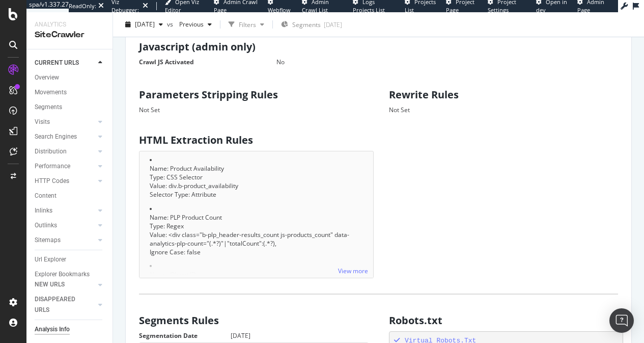
scroll to position [547, 0]
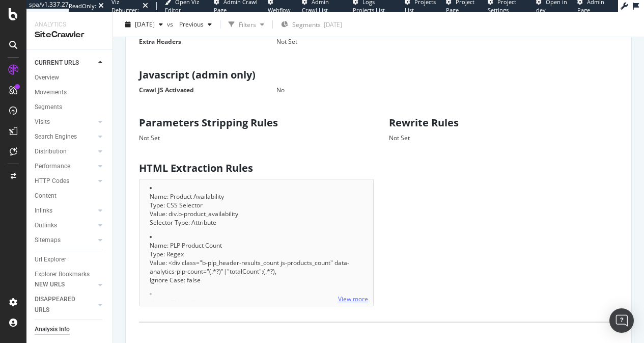
click at [346, 303] on link "View more" at bounding box center [353, 298] width 30 height 9
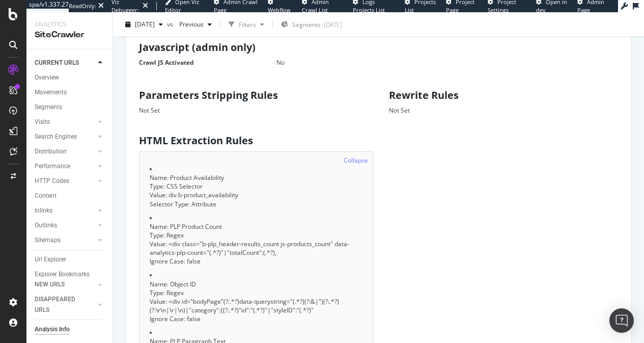
scroll to position [628, 0]
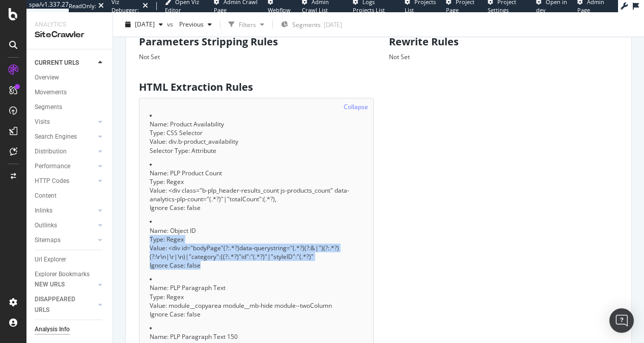
drag, startPoint x: 222, startPoint y: 213, endPoint x: 267, endPoint y: 244, distance: 54.4
click at [267, 244] on li "Name: Object ID Type: Regex Value: <div id="bodyPage"(?:.*?)data-querystring="(…" at bounding box center [256, 243] width 213 height 52
click at [267, 261] on div "Ignore Case: false" at bounding box center [256, 265] width 213 height 9
drag, startPoint x: 267, startPoint y: 244, endPoint x: 180, endPoint y: 207, distance: 95.0
click at [180, 207] on div "Collapse Name: Product Availability Type: CSS Selector Value: div.b-product_ava…" at bounding box center [256, 319] width 235 height 443
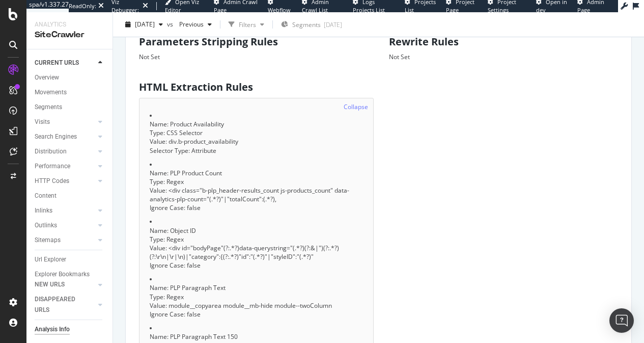
click at [180, 207] on div "Collapse Name: Product Availability Type: CSS Selector Value: div.b-product_ava…" at bounding box center [256, 319] width 235 height 443
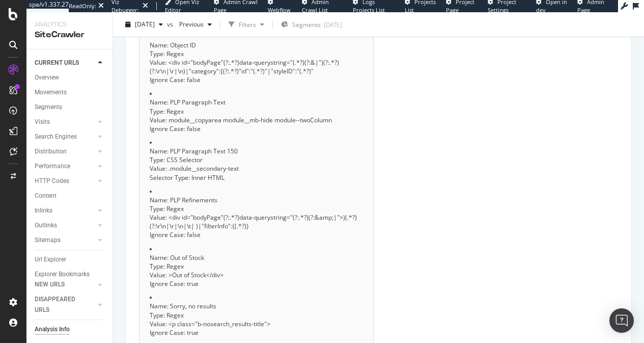
scroll to position [815, 0]
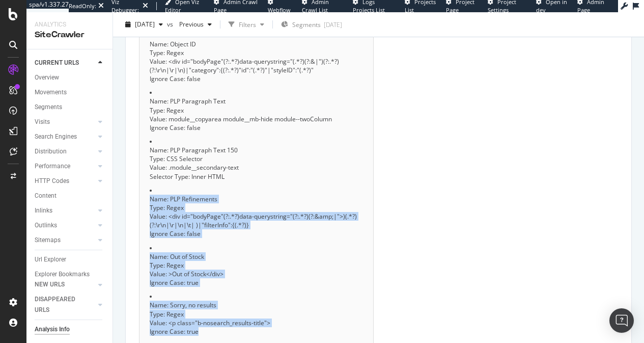
drag, startPoint x: 250, startPoint y: 284, endPoint x: 213, endPoint y: 146, distance: 142.8
click at [213, 146] on div "Collapse Name: Product Availability Type: CSS Selector Value: div.b-product_ava…" at bounding box center [256, 132] width 235 height 443
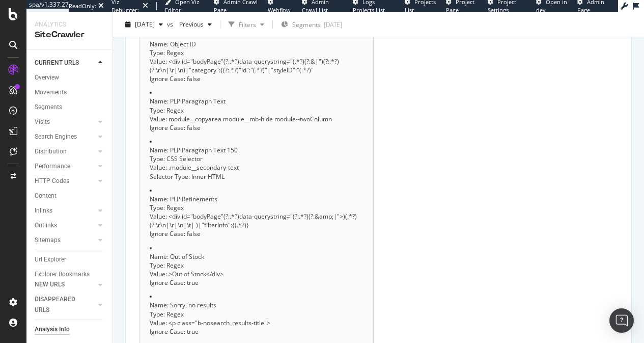
click at [213, 146] on div "Collapse Name: Product Availability Type: CSS Selector Value: div.b-product_ava…" at bounding box center [256, 132] width 235 height 443
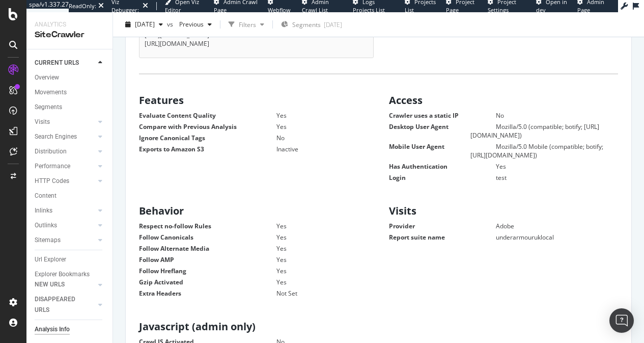
scroll to position [471, 0]
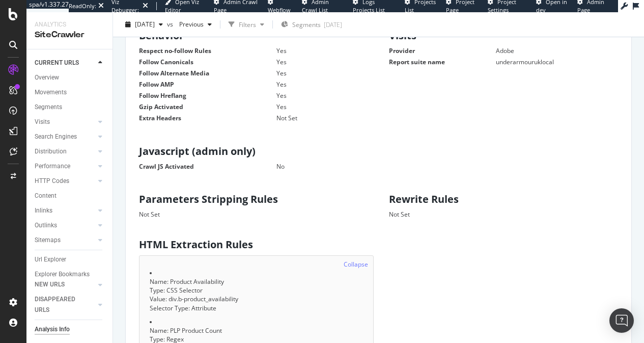
drag, startPoint x: 283, startPoint y: 190, endPoint x: 205, endPoint y: 91, distance: 125.5
click at [205, 91] on div "Scope Start URLs [URL][DOMAIN_NAME] Allowed Domains (http|https)://[DOMAIN_NAME…" at bounding box center [379, 313] width 490 height 1194
click at [205, 89] on dt "Follow AMP" at bounding box center [208, 84] width 138 height 9
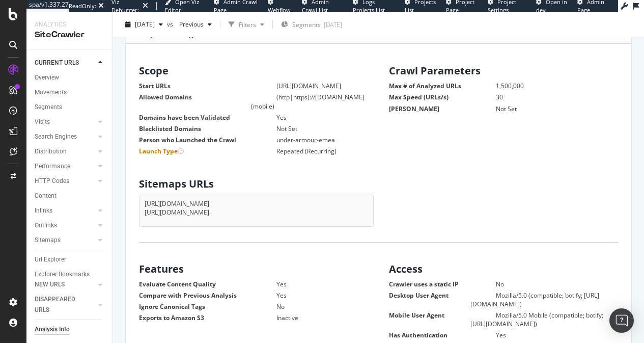
scroll to position [0, 0]
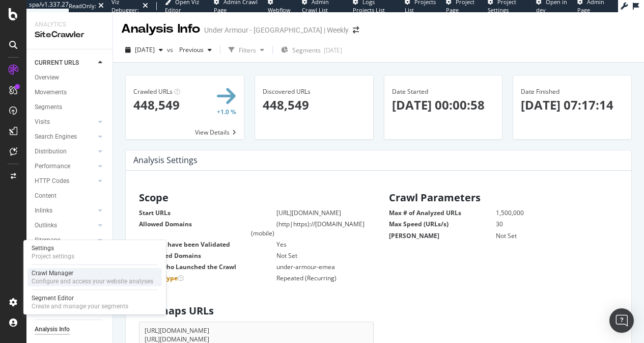
click at [63, 270] on div "Crawl Manager" at bounding box center [93, 273] width 122 height 8
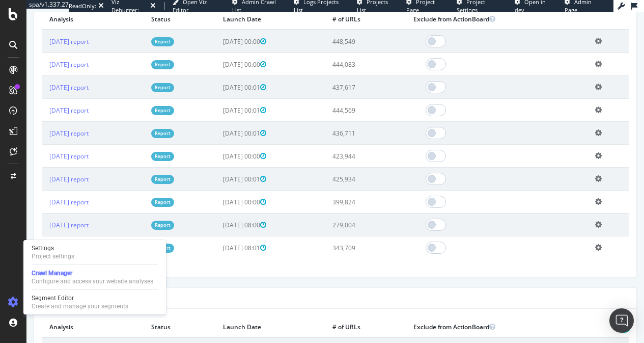
scroll to position [351, 0]
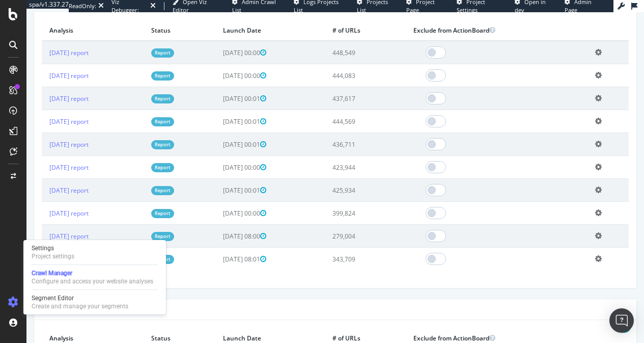
click at [263, 274] on div "× Close Delete Analysis ? Are you sure you want to delete the analysis "[DATE]"…" at bounding box center [335, 150] width 603 height 276
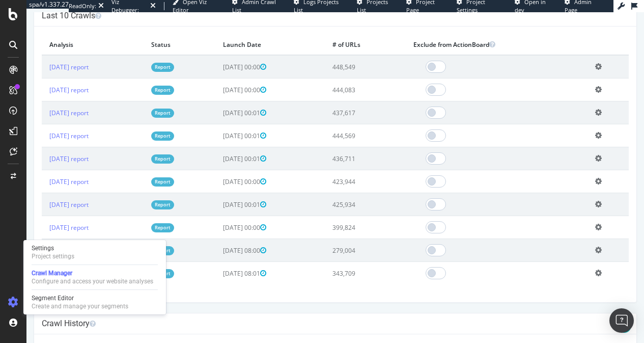
scroll to position [282, 0]
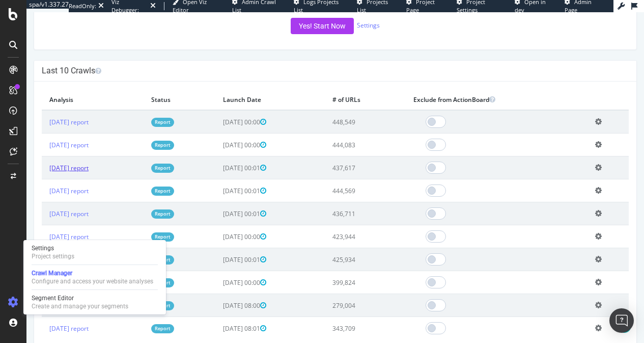
click at [89, 168] on link "[DATE] report" at bounding box center [68, 168] width 39 height 9
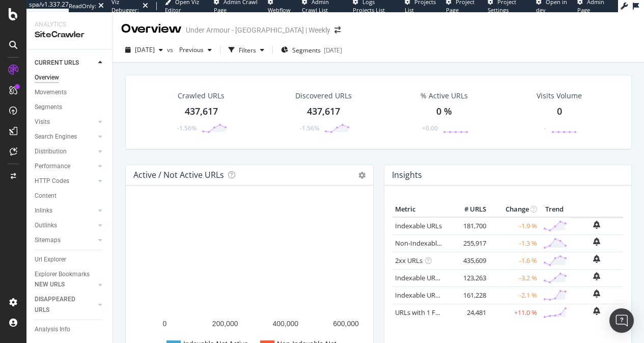
scroll to position [348, 0]
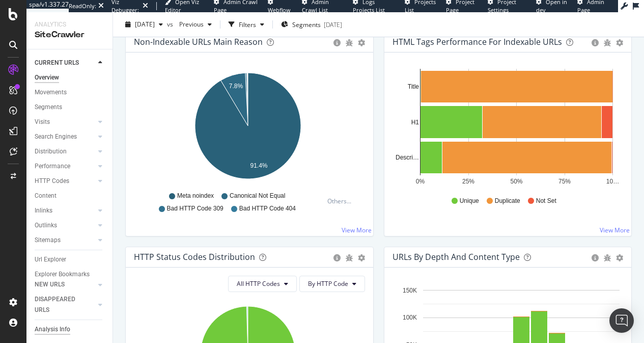
click at [62, 329] on div "Analysis Info" at bounding box center [53, 329] width 36 height 11
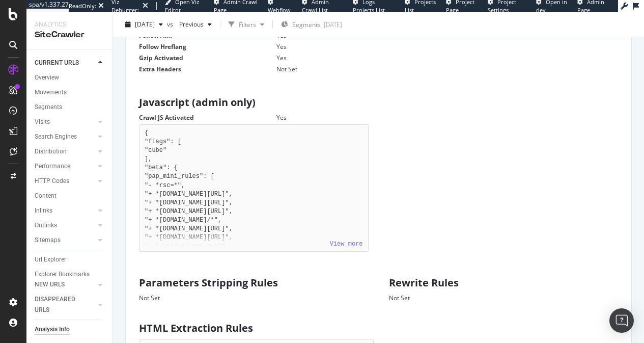
scroll to position [609, 0]
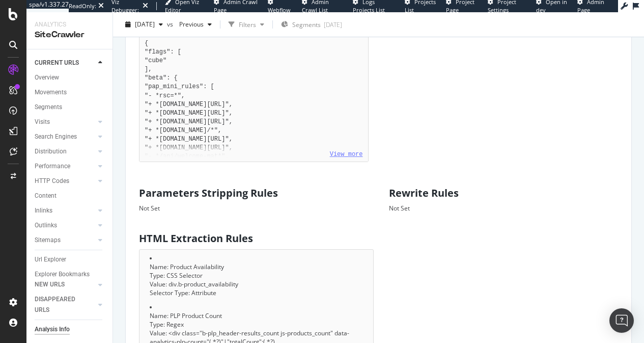
click at [348, 158] on link "View more" at bounding box center [346, 154] width 33 height 7
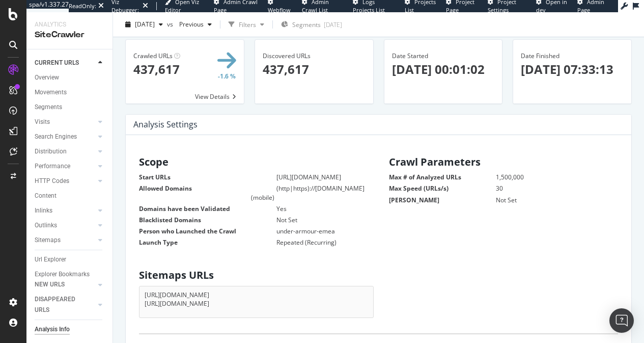
scroll to position [0, 0]
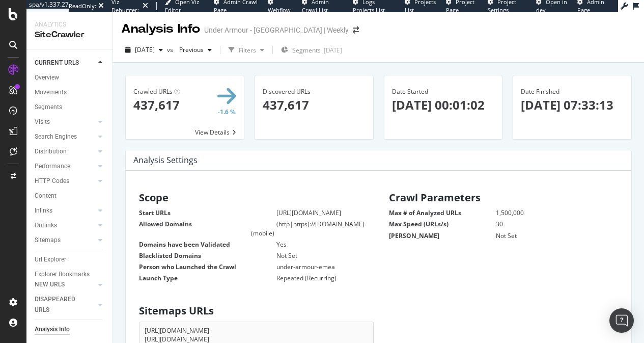
drag, startPoint x: 389, startPoint y: 128, endPoint x: 445, endPoint y: 124, distance: 56.2
click at [445, 124] on div "Date Started × Close Chart - API Requests List Area Type Request Response Close…" at bounding box center [443, 107] width 119 height 65
drag, startPoint x: 438, startPoint y: 115, endPoint x: 416, endPoint y: 110, distance: 22.5
click at [416, 110] on p "[DATE] 00:01:02" at bounding box center [443, 104] width 103 height 17
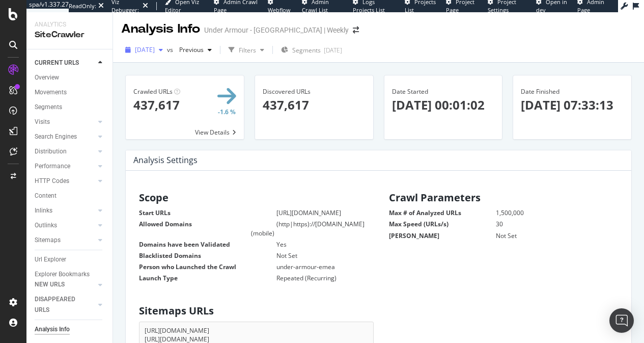
click at [155, 49] on span "[DATE]" at bounding box center [145, 49] width 20 height 9
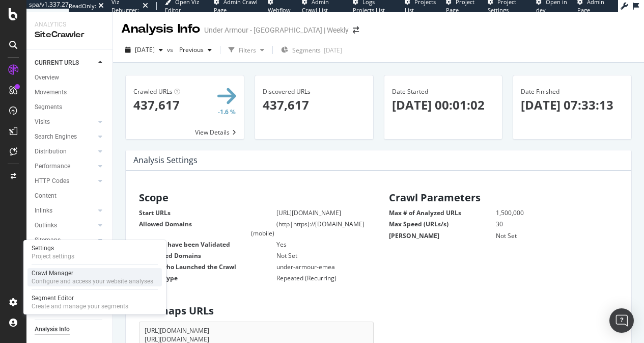
click at [57, 274] on div "Crawl Manager" at bounding box center [93, 273] width 122 height 8
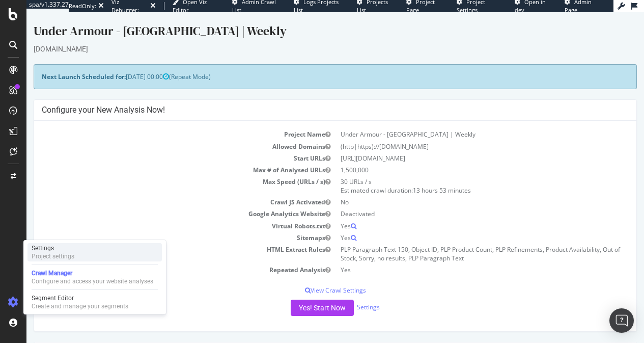
click at [63, 259] on div "Project settings" at bounding box center [53, 256] width 43 height 8
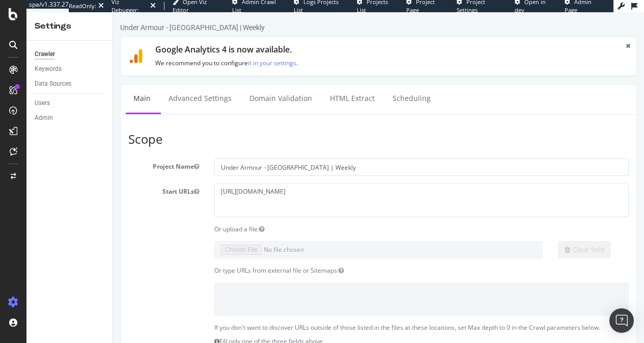
click at [55, 249] on div "Crawler Keywords Data Sources Users Admin" at bounding box center [69, 192] width 86 height 302
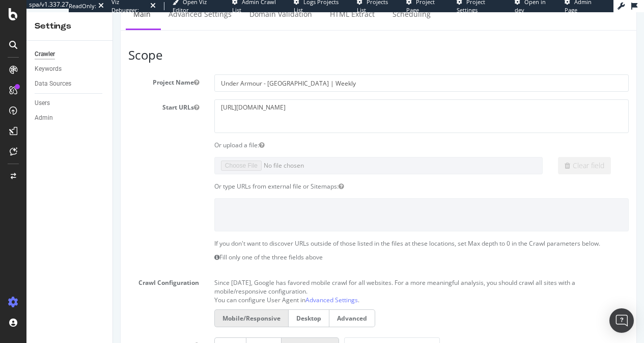
scroll to position [276, 0]
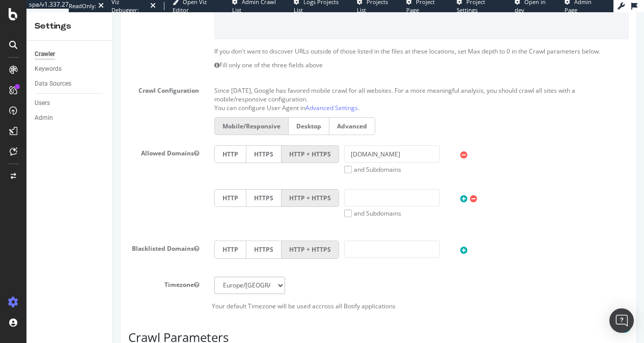
click at [257, 90] on p "Since [DATE], Google has favored mobile crawl for all websites. For a more mean…" at bounding box center [421, 93] width 415 height 21
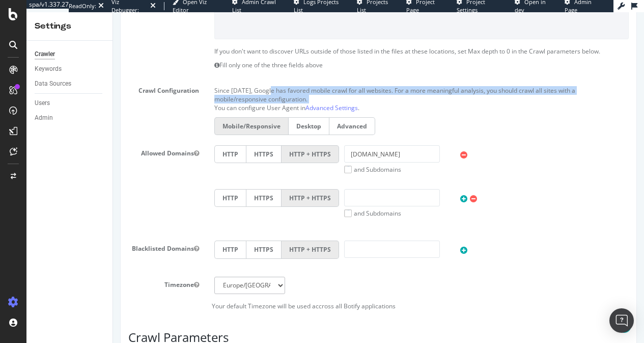
click at [257, 90] on p "Since [DATE], Google has favored mobile crawl for all websites. For a more mean…" at bounding box center [421, 93] width 415 height 21
click at [223, 92] on p "Since [DATE], Google has favored mobile crawl for all websites. For a more mean…" at bounding box center [421, 93] width 415 height 21
drag, startPoint x: 220, startPoint y: 92, endPoint x: 444, endPoint y: 105, distance: 224.0
click at [444, 105] on div "Since [DATE], Google has favored mobile crawl for all websites. For a more mean…" at bounding box center [422, 111] width 430 height 56
click at [444, 105] on p "You can configure User Agent in Advanced Settings ." at bounding box center [421, 107] width 415 height 9
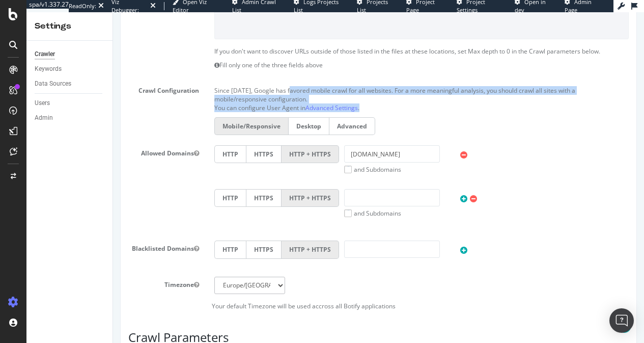
drag, startPoint x: 444, startPoint y: 106, endPoint x: 233, endPoint y: 91, distance: 212.0
click at [233, 91] on div "Since [DATE], Google has favored mobile crawl for all websites. For a more mean…" at bounding box center [422, 111] width 430 height 56
click at [233, 91] on p "Since [DATE], Google has favored mobile crawl for all websites. For a more mean…" at bounding box center [421, 93] width 415 height 21
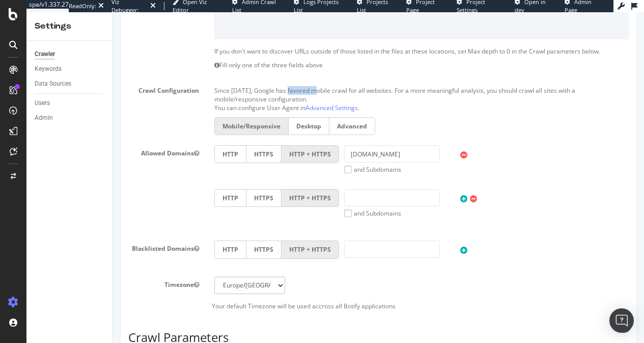
click at [233, 91] on p "Since [DATE], Google has favored mobile crawl for all websites. For a more mean…" at bounding box center [421, 93] width 415 height 21
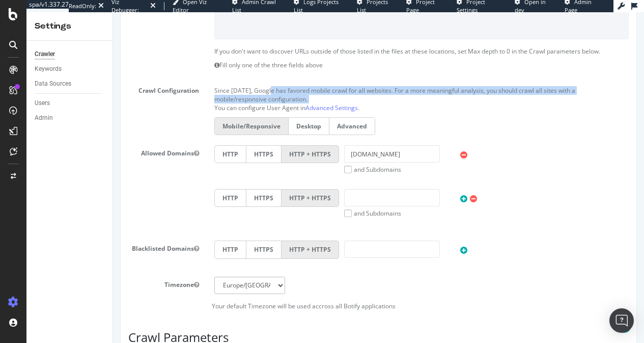
click at [233, 91] on p "Since [DATE], Google has favored mobile crawl for all websites. For a more mean…" at bounding box center [421, 93] width 415 height 21
click at [222, 93] on p "Since [DATE], Google has favored mobile crawl for all websites. For a more mean…" at bounding box center [421, 93] width 415 height 21
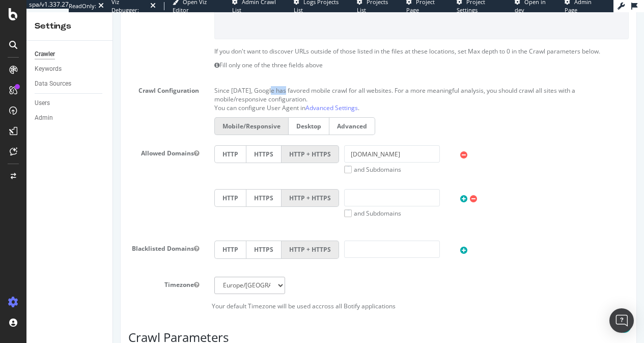
click at [222, 93] on p "Since [DATE], Google has favored mobile crawl for all websites. For a more mean…" at bounding box center [421, 93] width 415 height 21
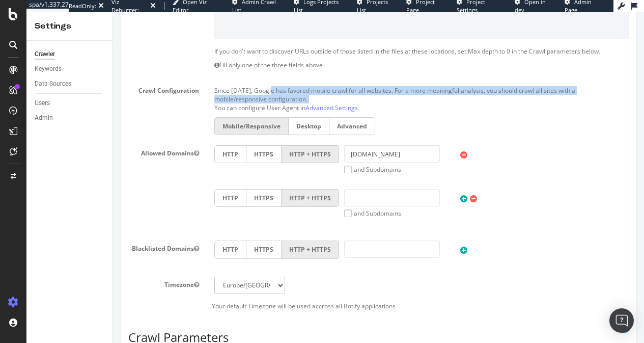
click at [222, 93] on p "Since [DATE], Google has favored mobile crawl for all websites. For a more mean…" at bounding box center [421, 93] width 415 height 21
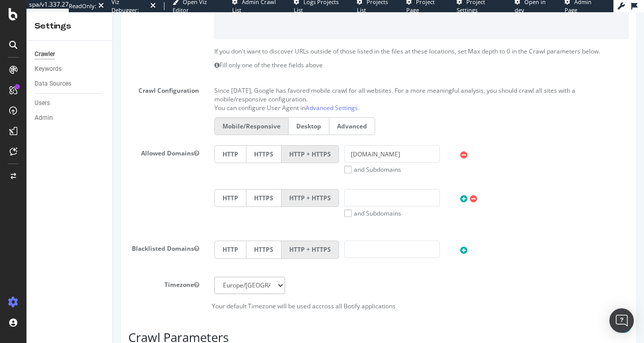
click at [230, 108] on p "You can configure User Agent in Advanced Settings ." at bounding box center [421, 107] width 415 height 9
click at [223, 105] on p "You can configure User Agent in Advanced Settings ." at bounding box center [421, 107] width 415 height 9
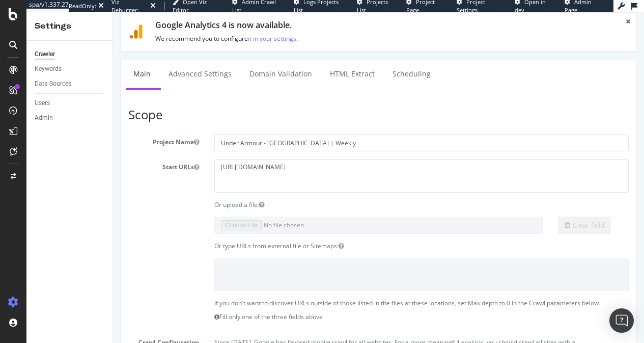
scroll to position [0, 0]
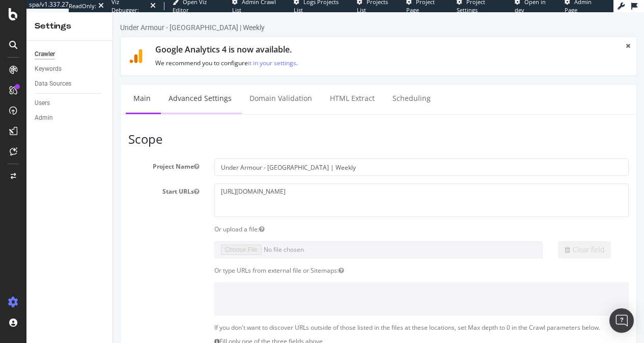
click at [186, 96] on link "Advanced Settings" at bounding box center [200, 99] width 78 height 28
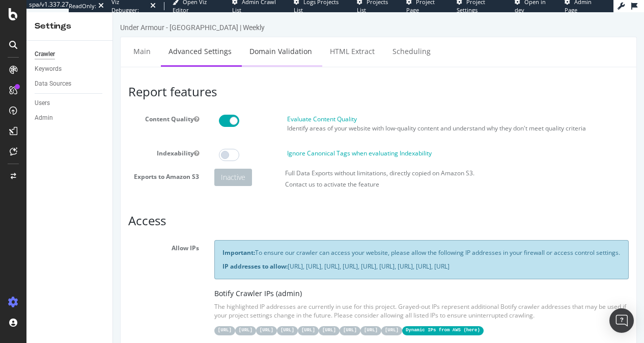
click at [287, 47] on link "Domain Validation" at bounding box center [281, 51] width 78 height 28
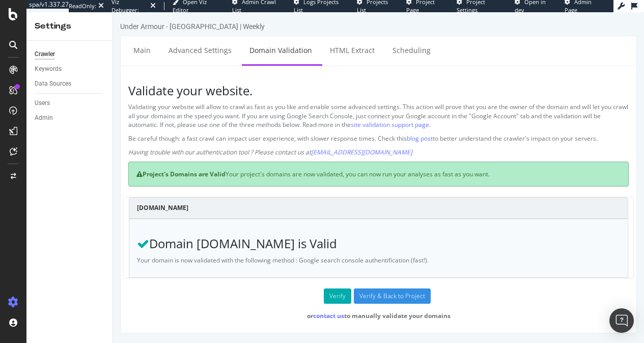
scroll to position [2, 0]
click at [355, 47] on link "HTML Extract" at bounding box center [352, 50] width 60 height 28
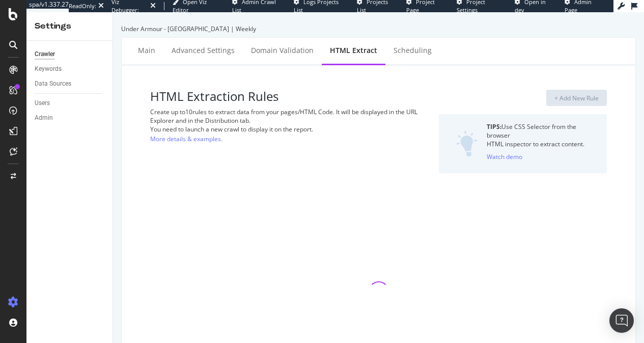
select select "exist"
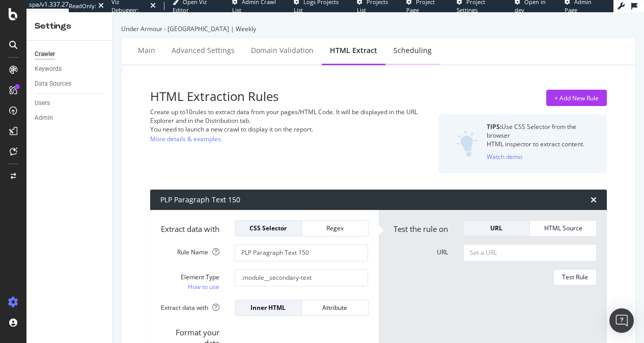
click at [400, 62] on div "Scheduling" at bounding box center [413, 51] width 55 height 28
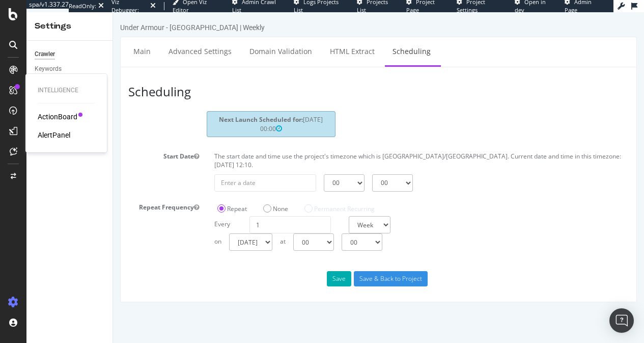
click at [58, 136] on div "AlertPanel" at bounding box center [54, 135] width 33 height 10
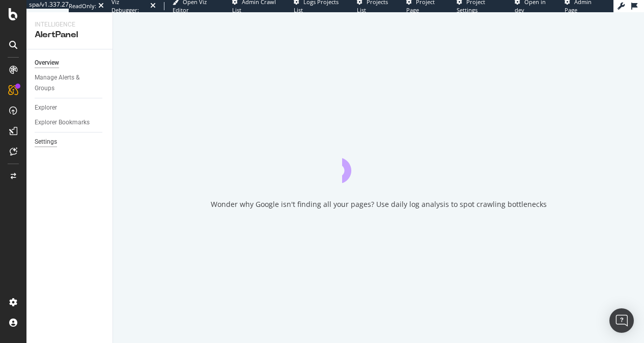
click at [48, 146] on div "Settings" at bounding box center [46, 142] width 22 height 11
select select "08"
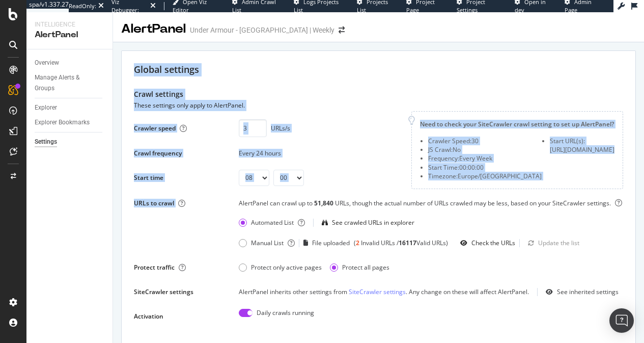
drag, startPoint x: 126, startPoint y: 75, endPoint x: 169, endPoint y: 221, distance: 151.8
click at [169, 221] on div "URLs to crawl AlertPanel can crawl up to 51,840 URLs, though the actual number …" at bounding box center [379, 224] width 490 height 54
drag, startPoint x: 170, startPoint y: 221, endPoint x: 134, endPoint y: 65, distance: 160.4
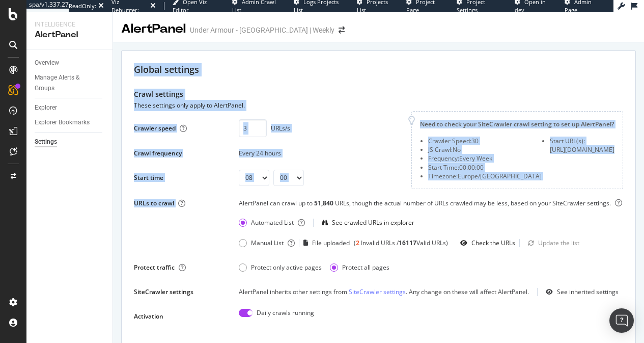
click at [134, 65] on div "Global settings" at bounding box center [379, 69] width 490 height 13
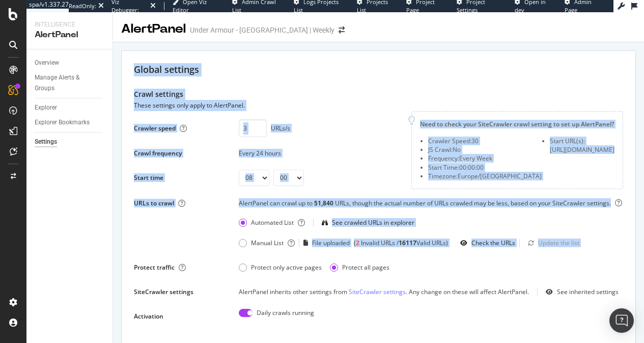
drag, startPoint x: 134, startPoint y: 65, endPoint x: 145, endPoint y: 254, distance: 189.3
click at [146, 231] on div "URLs to crawl AlertPanel can crawl up to 51,840 URLs, though the actual number …" at bounding box center [379, 224] width 490 height 54
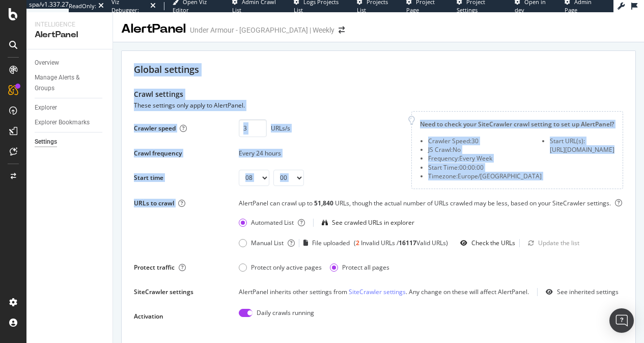
drag, startPoint x: 146, startPoint y: 231, endPoint x: 157, endPoint y: 56, distance: 175.6
drag, startPoint x: 453, startPoint y: 149, endPoint x: 607, endPoint y: 185, distance: 157.9
click at [607, 185] on div "Need to check your SiteCrawler crawl setting to set up AlertPanel? Crawler Spee…" at bounding box center [518, 150] width 212 height 78
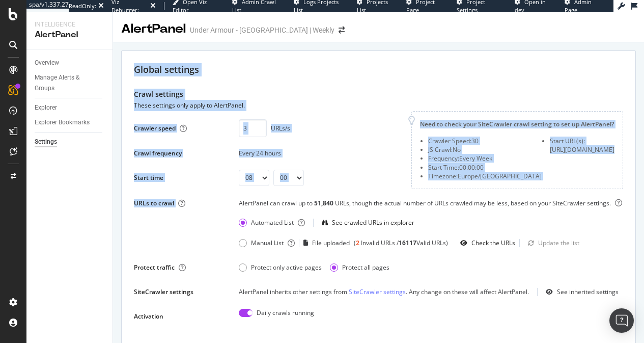
click at [607, 185] on div "Need to check your SiteCrawler crawl setting to set up AlertPanel? Crawler Spee…" at bounding box center [518, 150] width 212 height 78
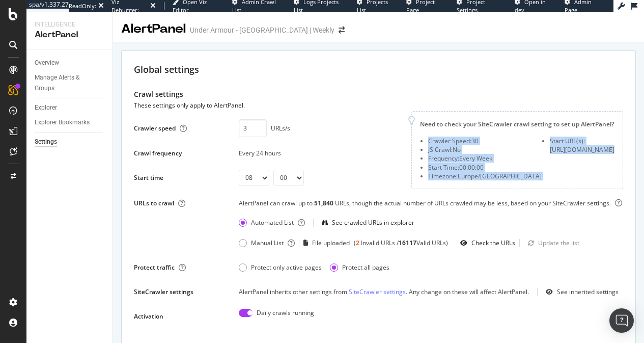
drag, startPoint x: 607, startPoint y: 185, endPoint x: 445, endPoint y: 130, distance: 171.1
click at [447, 130] on div "Need to check your SiteCrawler crawl setting to set up AlertPanel? Crawler Spee…" at bounding box center [518, 150] width 212 height 78
click at [439, 129] on div "Need to check your SiteCrawler crawl setting to set up AlertPanel? Crawler Spee…" at bounding box center [518, 150] width 212 height 78
drag, startPoint x: 438, startPoint y: 130, endPoint x: 543, endPoint y: 172, distance: 113.4
click at [543, 171] on div "Need to check your SiteCrawler crawl setting to set up AlertPanel? Crawler Spee…" at bounding box center [518, 150] width 212 height 78
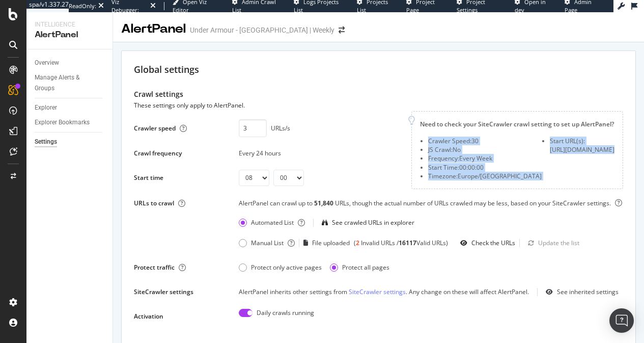
click at [544, 172] on div "Start URL(s): [URL][DOMAIN_NAME]" at bounding box center [578, 159] width 73 height 44
drag, startPoint x: 544, startPoint y: 172, endPoint x: 453, endPoint y: 128, distance: 100.2
click at [453, 128] on div "Need to check your SiteCrawler crawl setting to set up AlertPanel? Crawler Spee…" at bounding box center [518, 150] width 212 height 78
click at [453, 128] on div "Need to check your SiteCrawler crawl setting to set up AlertPanel?" at bounding box center [517, 124] width 195 height 9
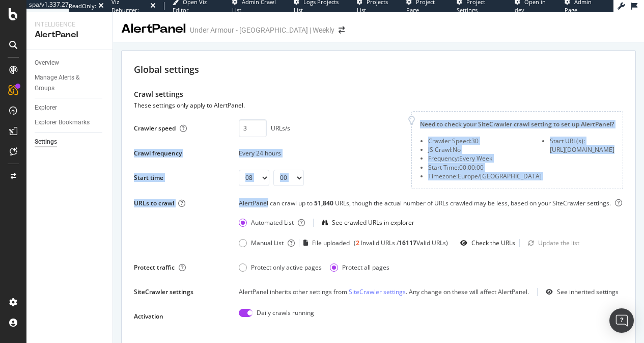
drag, startPoint x: 133, startPoint y: 156, endPoint x: 191, endPoint y: 192, distance: 67.9
click at [191, 192] on div "Crawler speed 3 URLs/s Saving this setting generate the scope of your daily ale…" at bounding box center [379, 217] width 490 height 213
drag, startPoint x: 191, startPoint y: 192, endPoint x: 151, endPoint y: 154, distance: 54.4
click at [151, 154] on div "Crawler speed 3 URLs/s Saving this setting generate the scope of your daily ale…" at bounding box center [379, 217] width 490 height 213
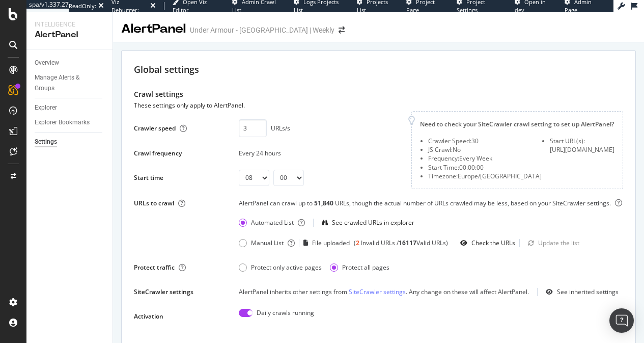
click at [150, 154] on div "Crawl frequency" at bounding box center [158, 153] width 48 height 9
click at [490, 126] on div "Need to check your SiteCrawler crawl setting to set up AlertPanel?" at bounding box center [517, 124] width 195 height 9
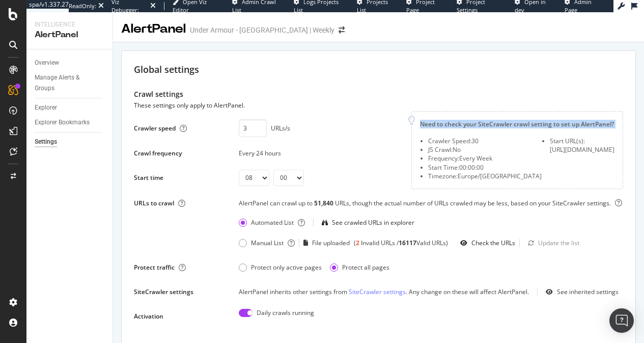
click at [490, 126] on div "Need to check your SiteCrawler crawl setting to set up AlertPanel?" at bounding box center [517, 124] width 195 height 9
click at [468, 125] on div "Need to check your SiteCrawler crawl setting to set up AlertPanel?" at bounding box center [517, 124] width 195 height 9
click at [442, 123] on div "Need to check your SiteCrawler crawl setting to set up AlertPanel?" at bounding box center [517, 124] width 195 height 9
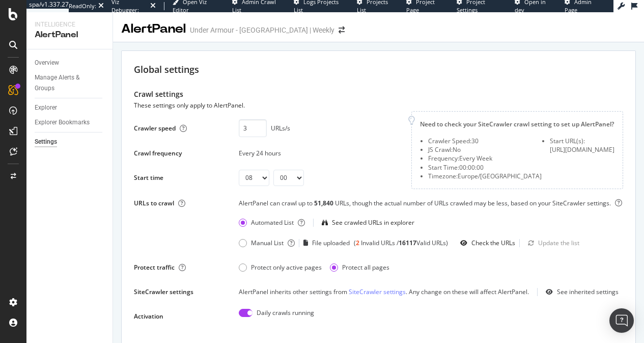
click at [420, 123] on div "Need to check your SiteCrawler crawl setting to set up AlertPanel?" at bounding box center [517, 124] width 195 height 9
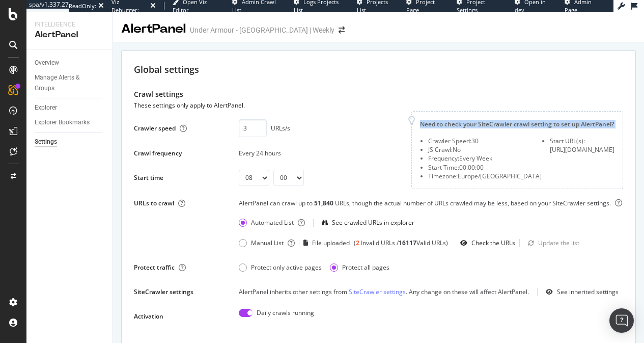
click at [420, 123] on div "Need to check your SiteCrawler crawl setting to set up AlertPanel?" at bounding box center [517, 124] width 195 height 9
click at [440, 123] on div "Need to check your SiteCrawler crawl setting to set up AlertPanel?" at bounding box center [517, 124] width 195 height 9
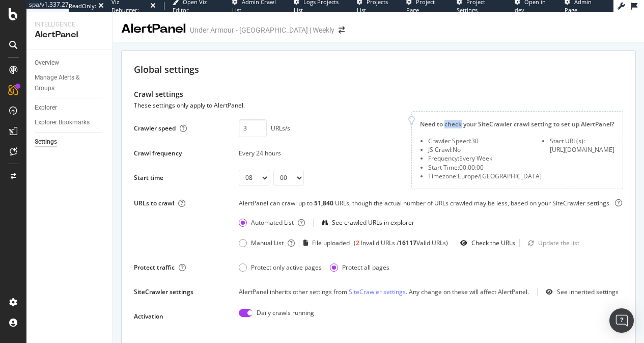
click at [440, 123] on div "Need to check your SiteCrawler crawl setting to set up AlertPanel?" at bounding box center [517, 124] width 195 height 9
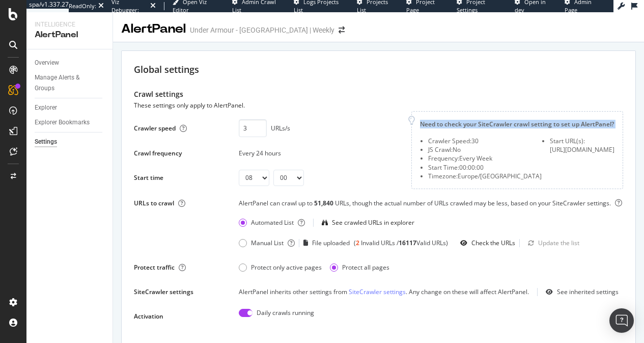
click at [440, 123] on div "Need to check your SiteCrawler crawl setting to set up AlertPanel?" at bounding box center [517, 124] width 195 height 9
click at [435, 123] on div "Need to check your SiteCrawler crawl setting to set up AlertPanel?" at bounding box center [517, 124] width 195 height 9
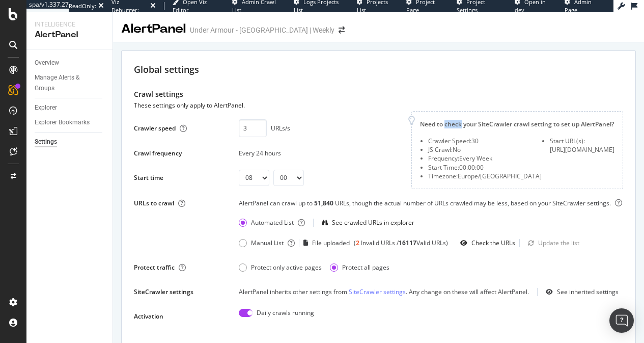
click at [435, 123] on div "Need to check your SiteCrawler crawl setting to set up AlertPanel?" at bounding box center [517, 124] width 195 height 9
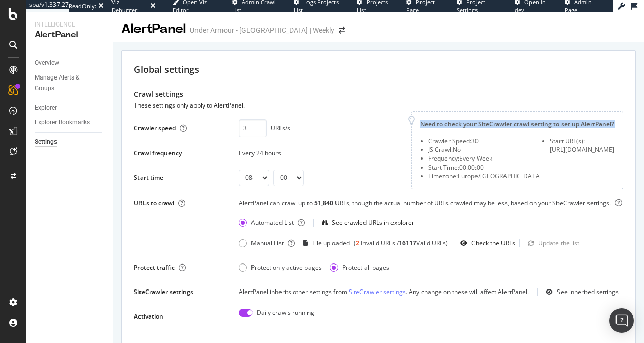
click at [435, 123] on div "Need to check your SiteCrawler crawl setting to set up AlertPanel?" at bounding box center [517, 124] width 195 height 9
click at [433, 124] on div "Need to check your SiteCrawler crawl setting to set up AlertPanel?" at bounding box center [517, 124] width 195 height 9
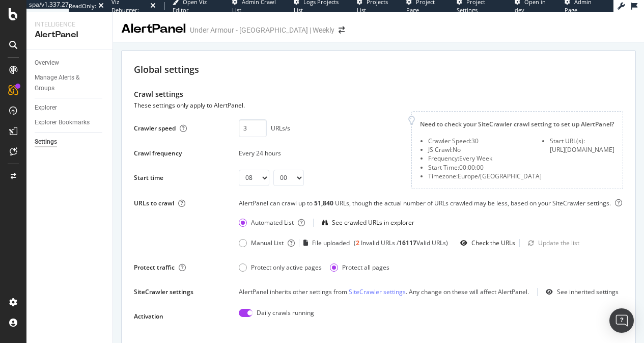
click at [174, 181] on div "Start time" at bounding box center [180, 177] width 93 height 9
click at [174, 180] on div "Start time" at bounding box center [180, 177] width 93 height 9
click at [148, 170] on div "Start time 00 01 02 03 04 05 06 07 08 09 10 11 12 13 14 15 16 17 18 19 20 21 22…" at bounding box center [266, 178] width 265 height 16
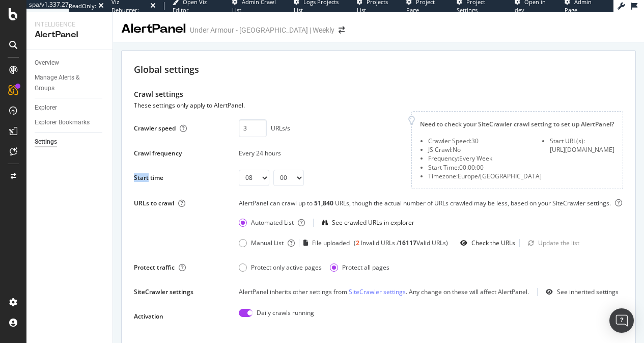
click at [148, 170] on div "Start time 00 01 02 03 04 05 06 07 08 09 10 11 12 13 14 15 16 17 18 19 20 21 22…" at bounding box center [266, 178] width 265 height 16
click at [153, 158] on div "Crawl frequency Every 24 hours" at bounding box center [266, 153] width 265 height 16
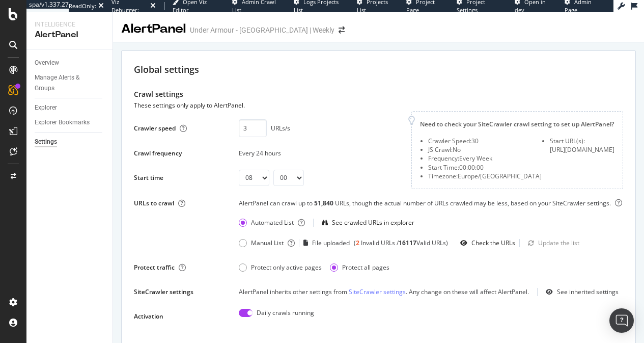
click at [145, 171] on div "Start time 00 01 02 03 04 05 06 07 08 09 10 11 12 13 14 15 16 17 18 19 20 21 22…" at bounding box center [266, 178] width 265 height 16
click at [145, 174] on div "Start time" at bounding box center [149, 177] width 30 height 9
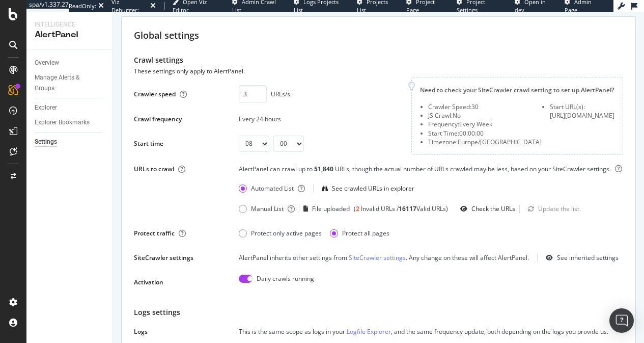
scroll to position [83, 0]
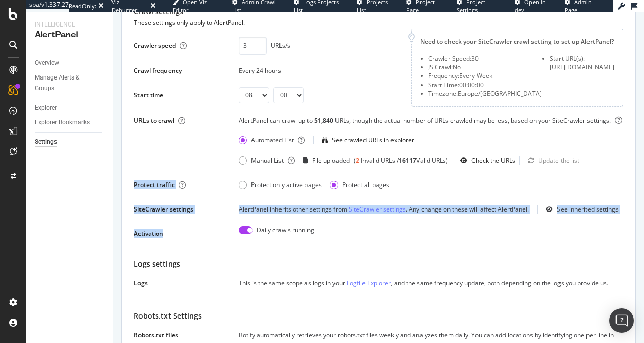
drag, startPoint x: 141, startPoint y: 172, endPoint x: 158, endPoint y: 244, distance: 73.9
click at [158, 242] on div "Crawler speed 3 URLs/s Saving this setting generate the scope of your daily ale…" at bounding box center [379, 135] width 490 height 213
click at [158, 242] on div "Activation Daily crawls running Saving this setting generate the scope of your …" at bounding box center [379, 234] width 490 height 16
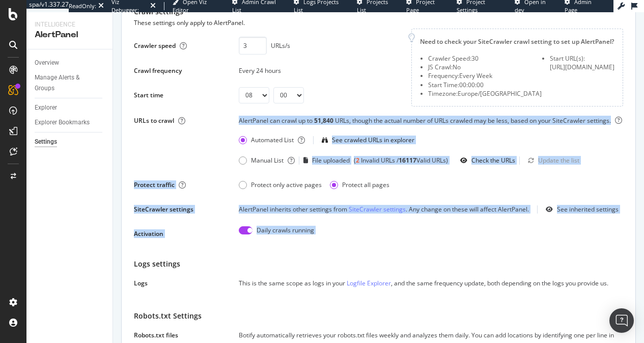
drag, startPoint x: 137, startPoint y: 168, endPoint x: 131, endPoint y: 155, distance: 14.1
drag, startPoint x: 130, startPoint y: 155, endPoint x: 161, endPoint y: 225, distance: 76.2
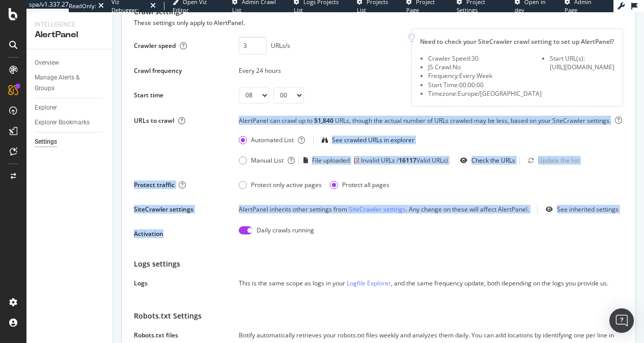
click at [161, 226] on div "Crawler speed 3 URLs/s Saving this setting generate the scope of your daily ale…" at bounding box center [379, 135] width 490 height 213
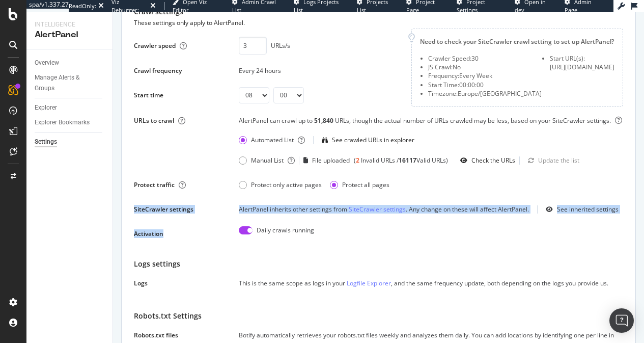
drag, startPoint x: 168, startPoint y: 243, endPoint x: 139, endPoint y: 172, distance: 77.0
click at [140, 174] on div "Crawler speed 3 URLs/s Saving this setting generate the scope of your daily ale…" at bounding box center [379, 135] width 490 height 213
click at [139, 171] on div "Crawler speed 3 URLs/s Saving this setting generate the scope of your daily ale…" at bounding box center [379, 135] width 490 height 213
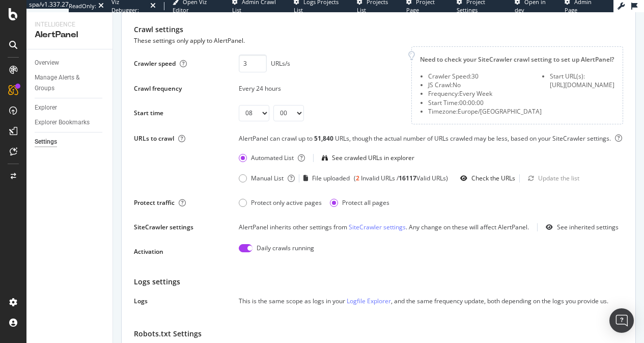
scroll to position [0, 0]
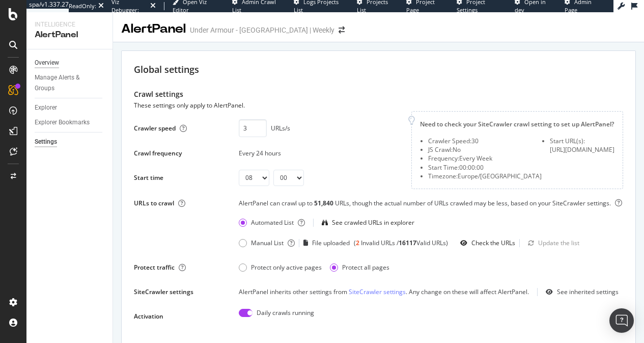
click at [46, 63] on div "Overview" at bounding box center [47, 63] width 24 height 11
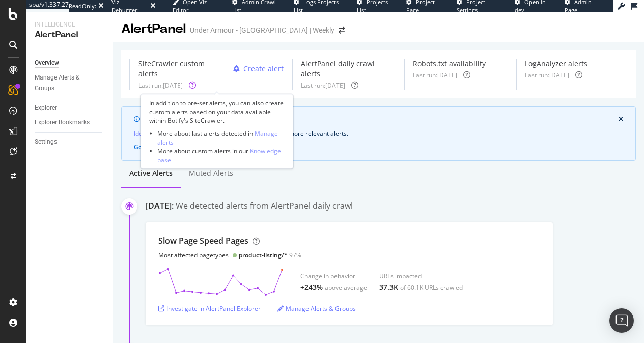
click at [196, 84] on icon at bounding box center [192, 85] width 7 height 7
click at [267, 152] on link "Knowledge base" at bounding box center [219, 154] width 124 height 17
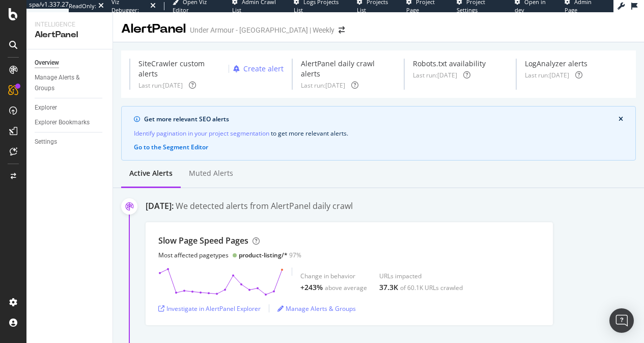
click at [49, 142] on div "Settings" at bounding box center [46, 142] width 22 height 11
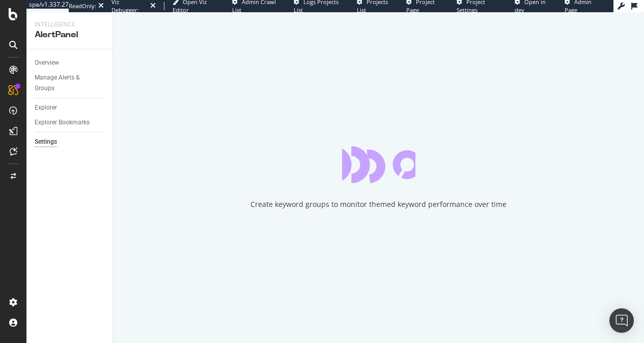
select select "08"
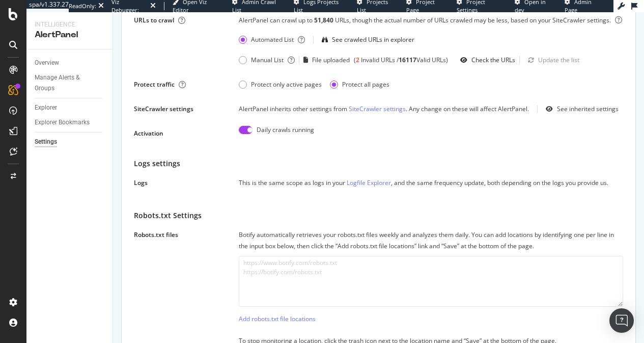
scroll to position [229, 0]
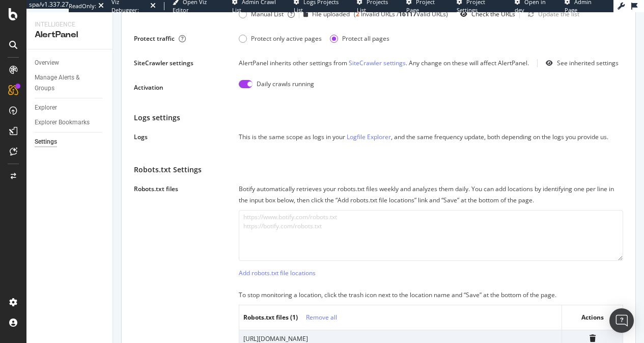
click at [54, 25] on div "Intelligence" at bounding box center [70, 24] width 70 height 9
click at [48, 26] on div "Intelligence" at bounding box center [70, 24] width 70 height 9
click at [52, 120] on div "ActionBoard" at bounding box center [58, 117] width 40 height 10
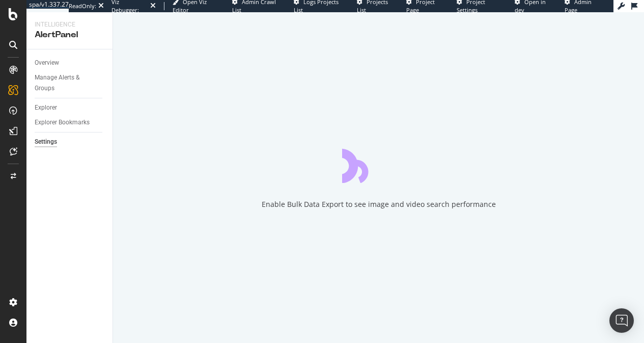
select select "08"
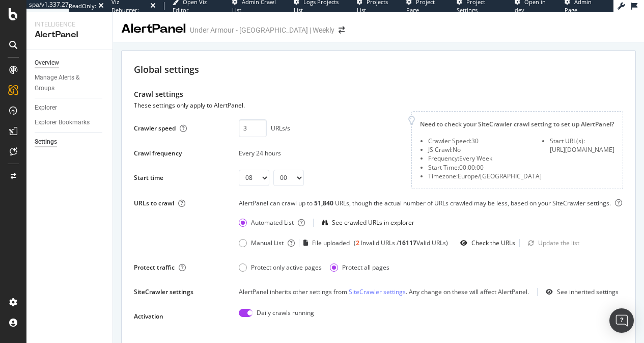
click at [46, 58] on div "Overview" at bounding box center [47, 63] width 24 height 11
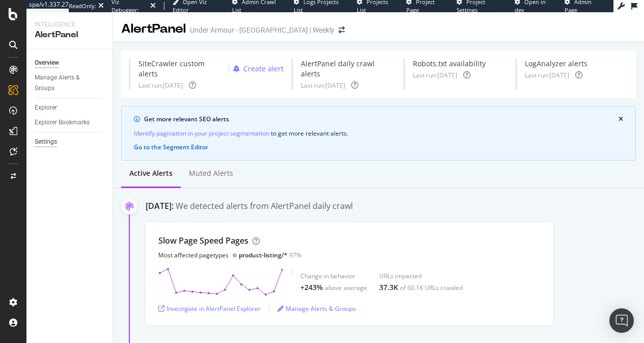
click at [48, 140] on div "Settings" at bounding box center [46, 142] width 22 height 11
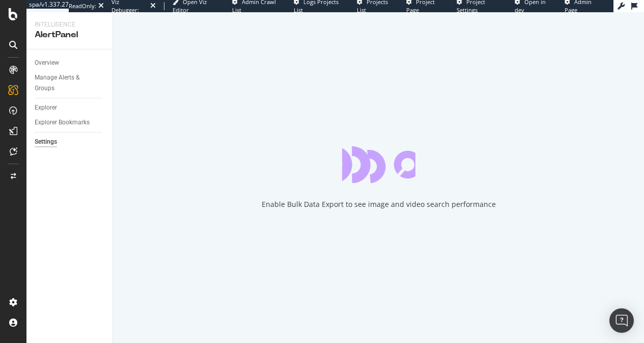
select select "08"
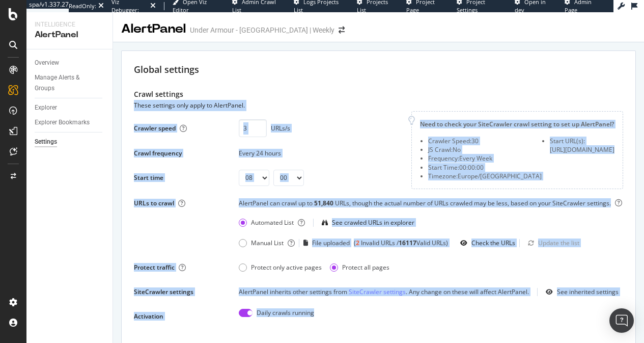
drag, startPoint x: 396, startPoint y: 95, endPoint x: 447, endPoint y: 326, distance: 236.8
click at [447, 324] on div "Crawl settings These settings only apply to AlertPanel. Crawler speed 3 URLs/s …" at bounding box center [379, 207] width 490 height 236
click at [447, 324] on div "Daily crawls running" at bounding box center [431, 316] width 385 height 16
drag, startPoint x: 447, startPoint y: 326, endPoint x: 343, endPoint y: 44, distance: 300.6
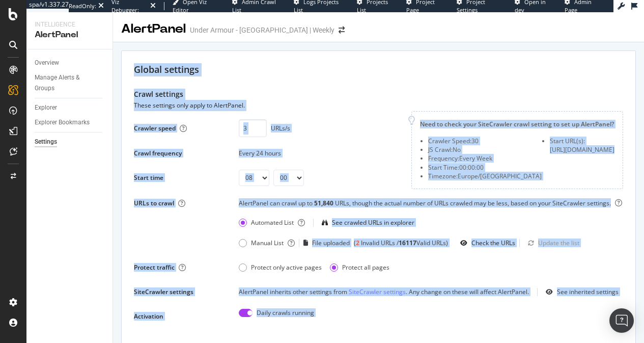
drag, startPoint x: 340, startPoint y: 51, endPoint x: 484, endPoint y: 327, distance: 310.8
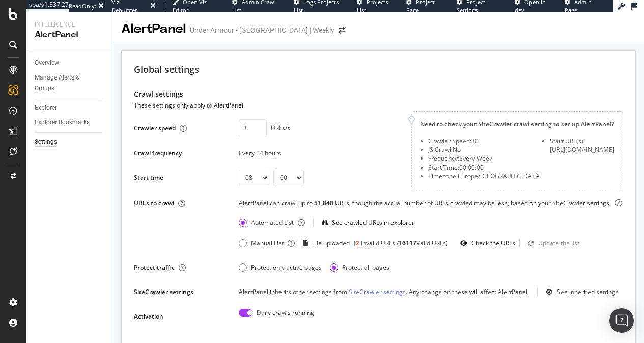
click at [486, 329] on div "Crawl settings These settings only apply to AlertPanel. Crawler speed 3 URLs/s …" at bounding box center [379, 333] width 490 height 488
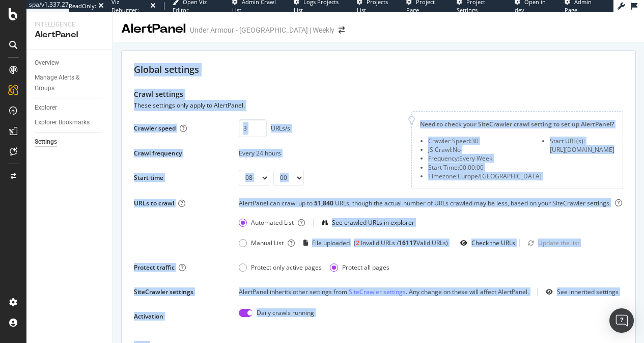
drag, startPoint x: 486, startPoint y: 329, endPoint x: 358, endPoint y: 62, distance: 296.2
drag, startPoint x: 405, startPoint y: 318, endPoint x: 196, endPoint y: 62, distance: 330.2
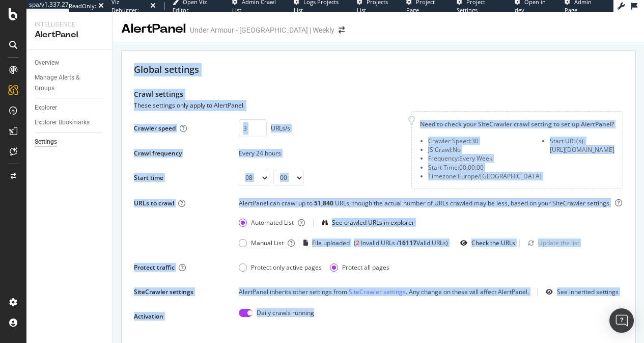
drag, startPoint x: 157, startPoint y: 60, endPoint x: 413, endPoint y: 323, distance: 367.4
click at [413, 323] on div "Daily crawls running" at bounding box center [431, 316] width 385 height 16
drag, startPoint x: 415, startPoint y: 324, endPoint x: 175, endPoint y: 65, distance: 353.6
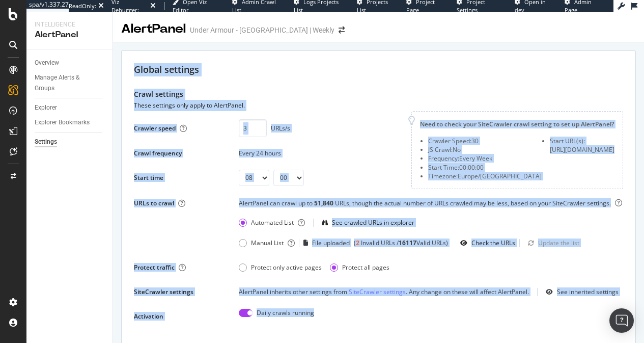
click at [175, 65] on div "Global settings" at bounding box center [379, 69] width 490 height 13
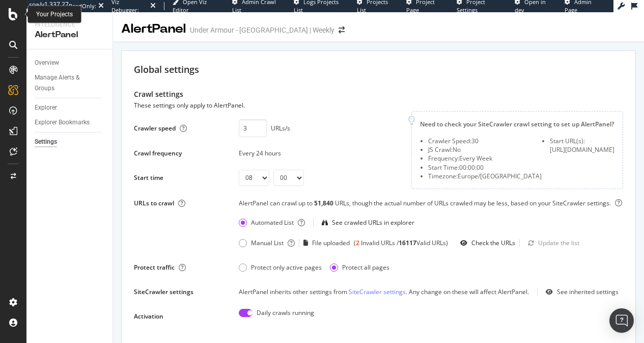
click at [8, 16] on div at bounding box center [13, 14] width 24 height 12
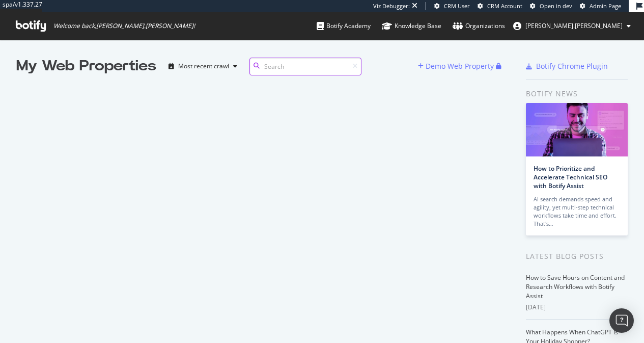
scroll to position [8, 8]
